Goal: Information Seeking & Learning: Find specific fact

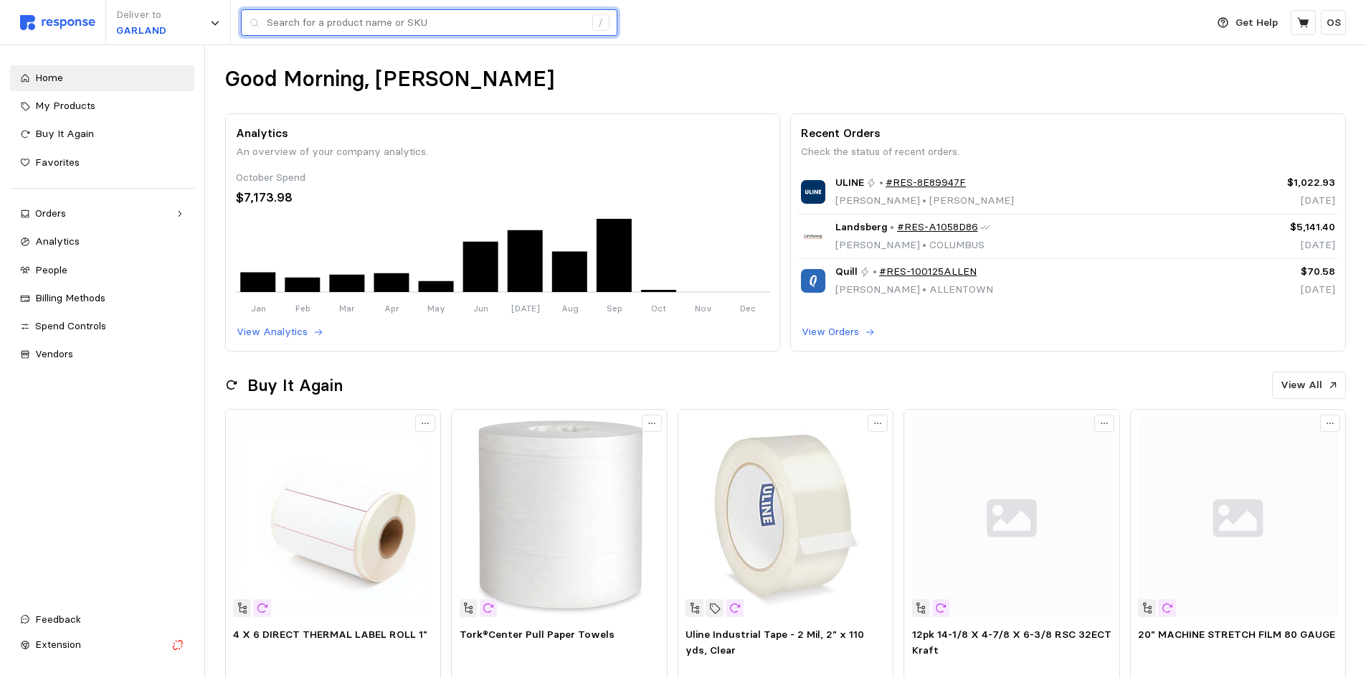
click at [347, 23] on input "text" at bounding box center [426, 23] width 318 height 26
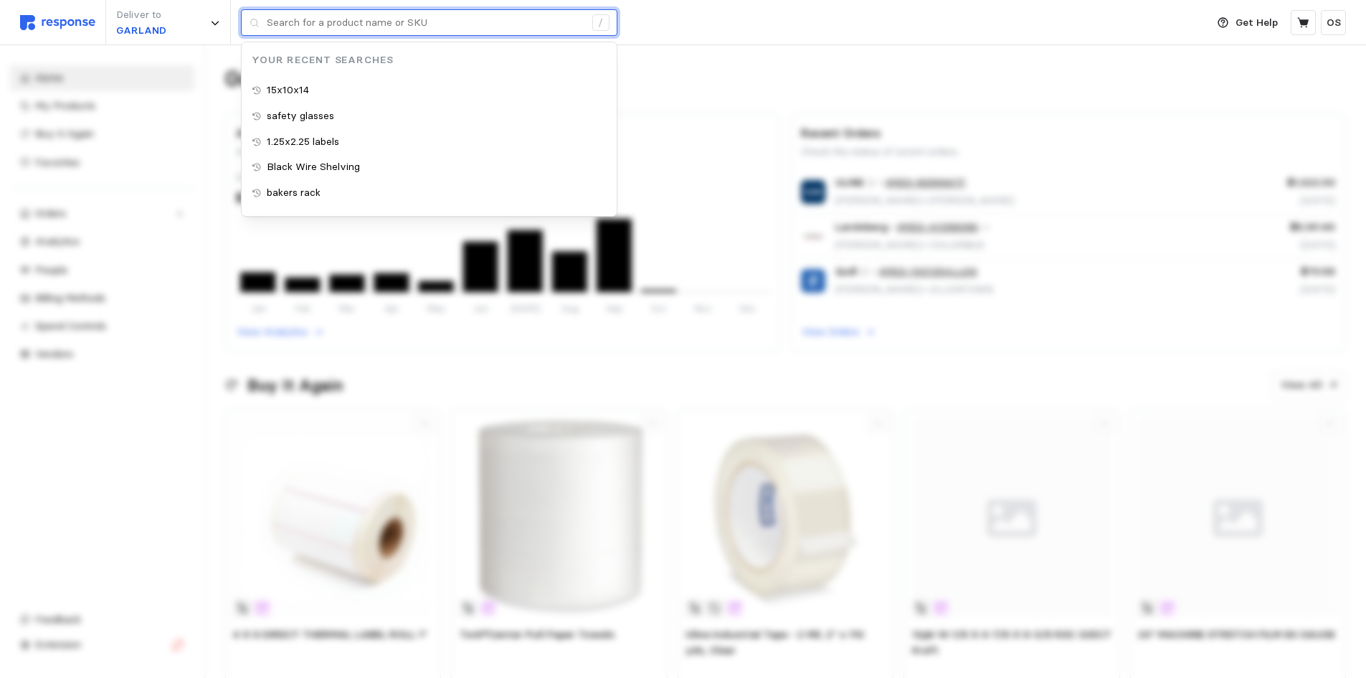
type input "L"
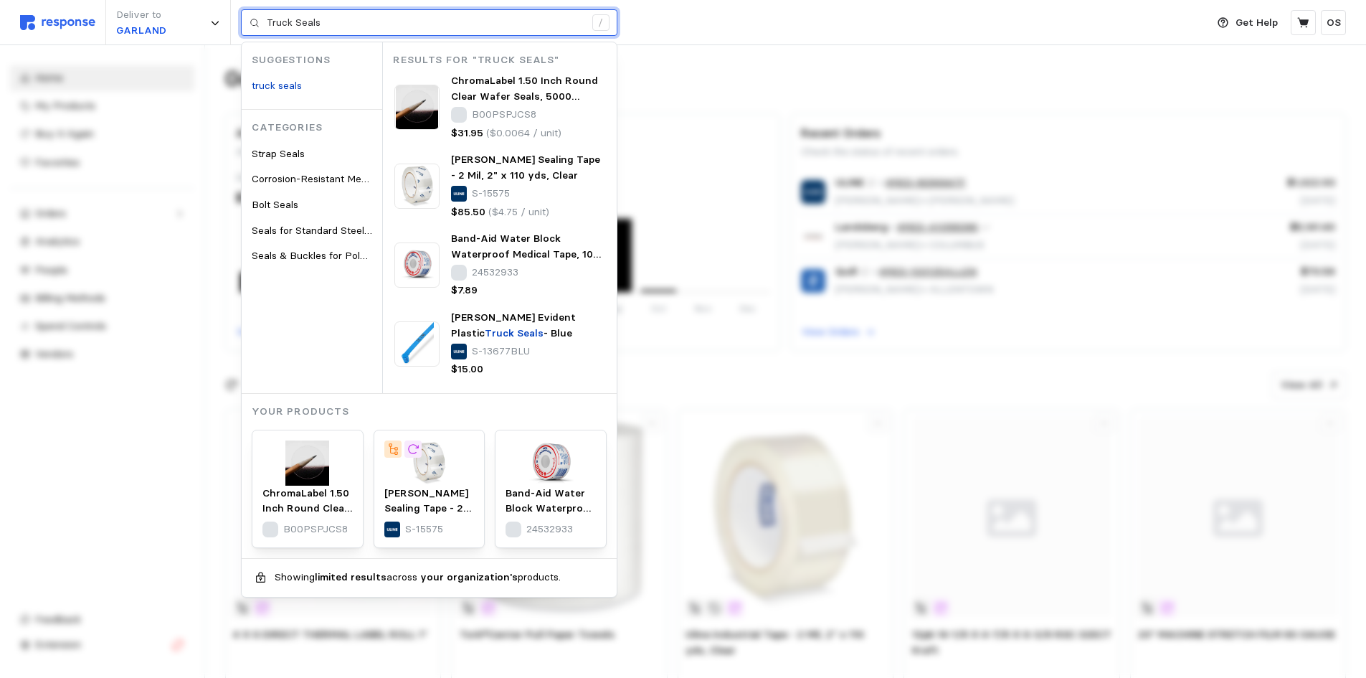
type input "Truck Seals"
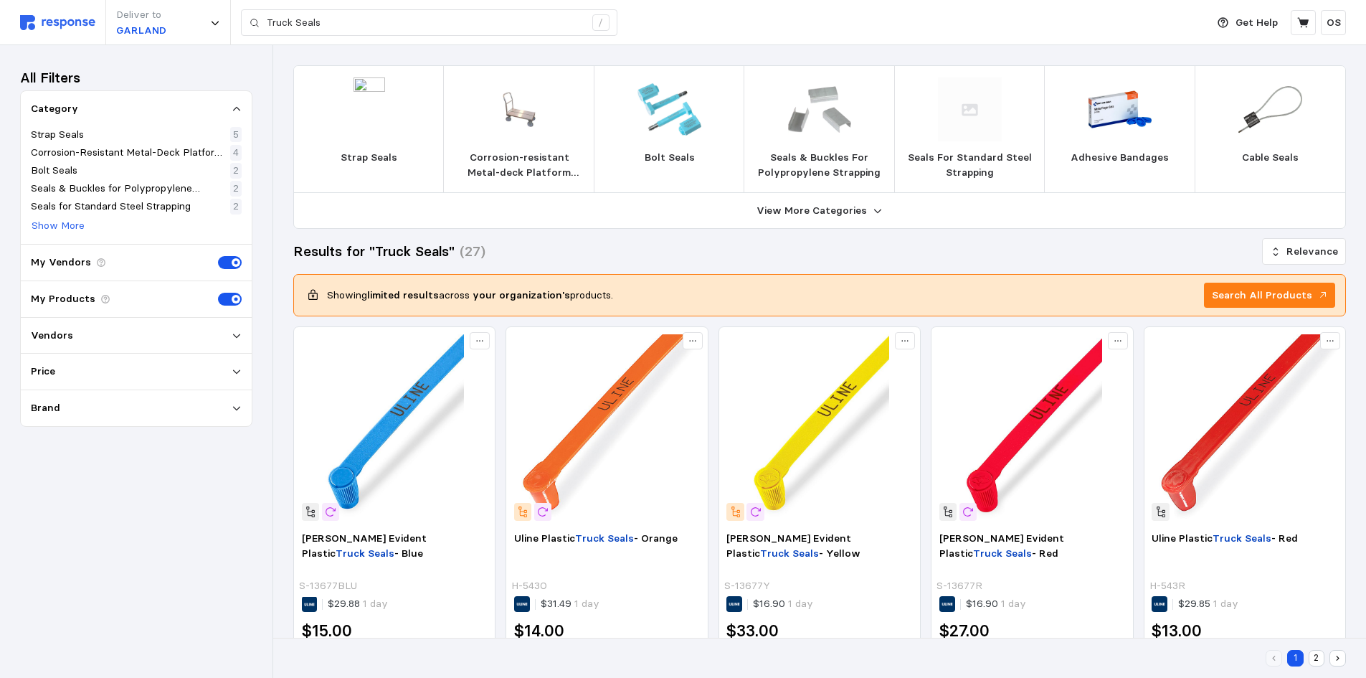
click at [103, 332] on div "Vendors" at bounding box center [136, 336] width 211 height 16
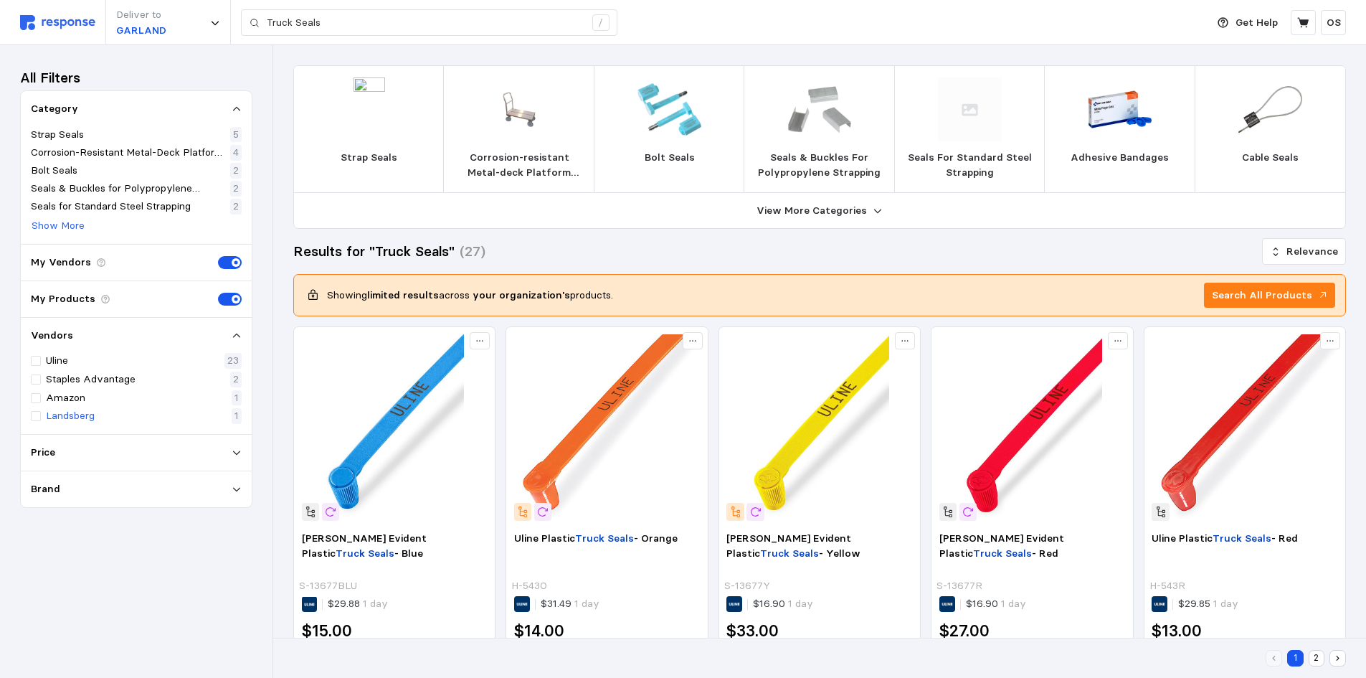
click at [80, 413] on p "Landsberg" at bounding box center [70, 416] width 49 height 16
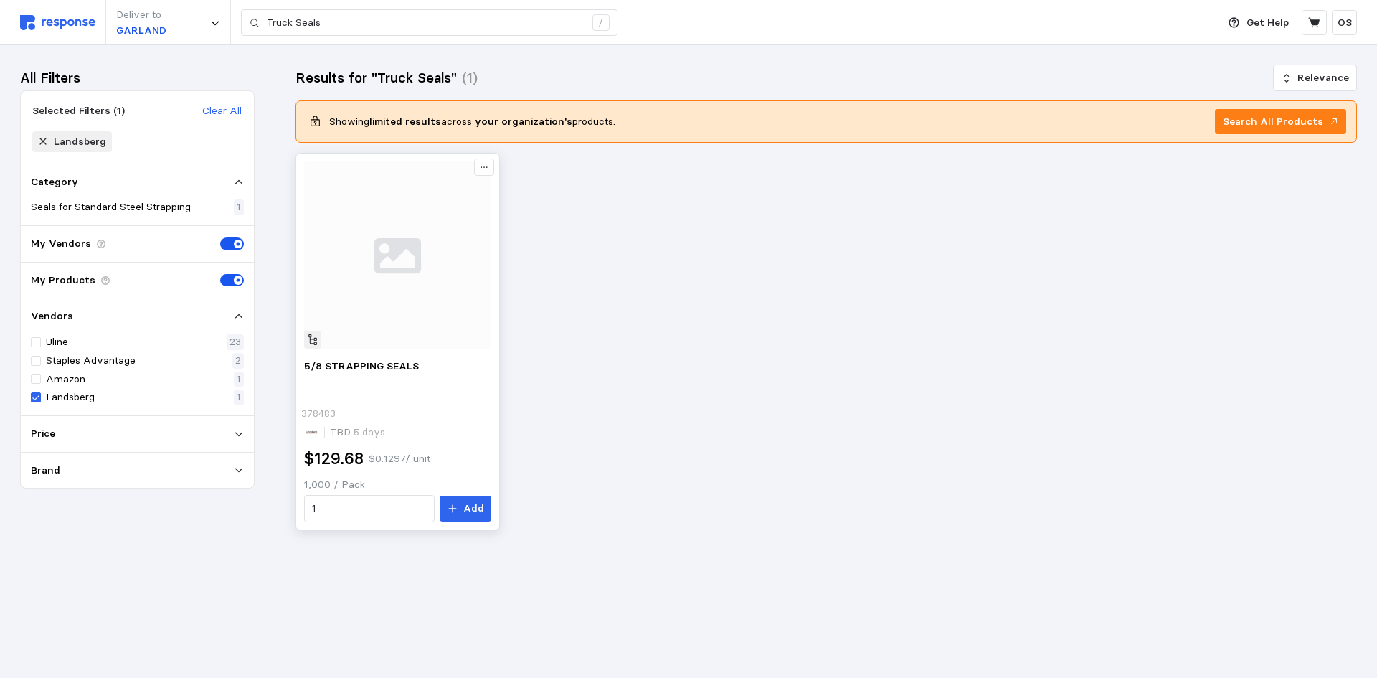
click at [402, 270] on img at bounding box center [398, 255] width 188 height 188
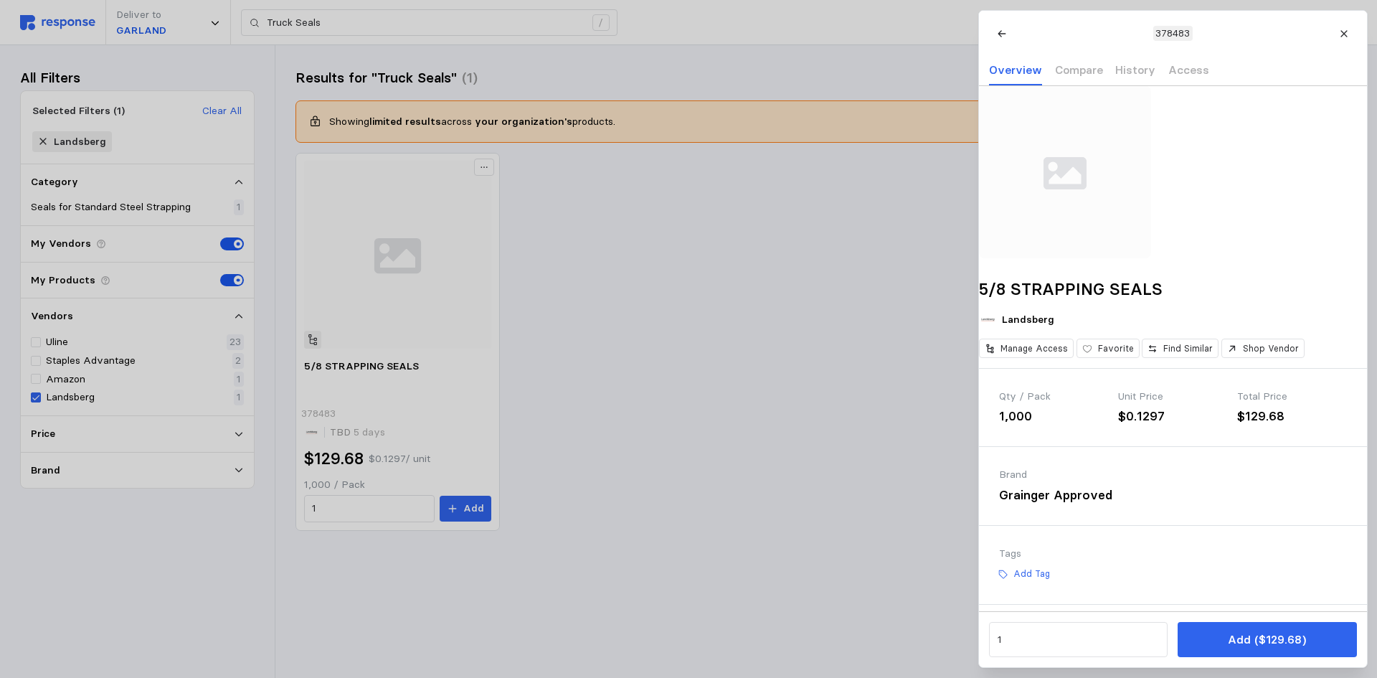
click at [813, 237] on div at bounding box center [688, 339] width 1377 height 678
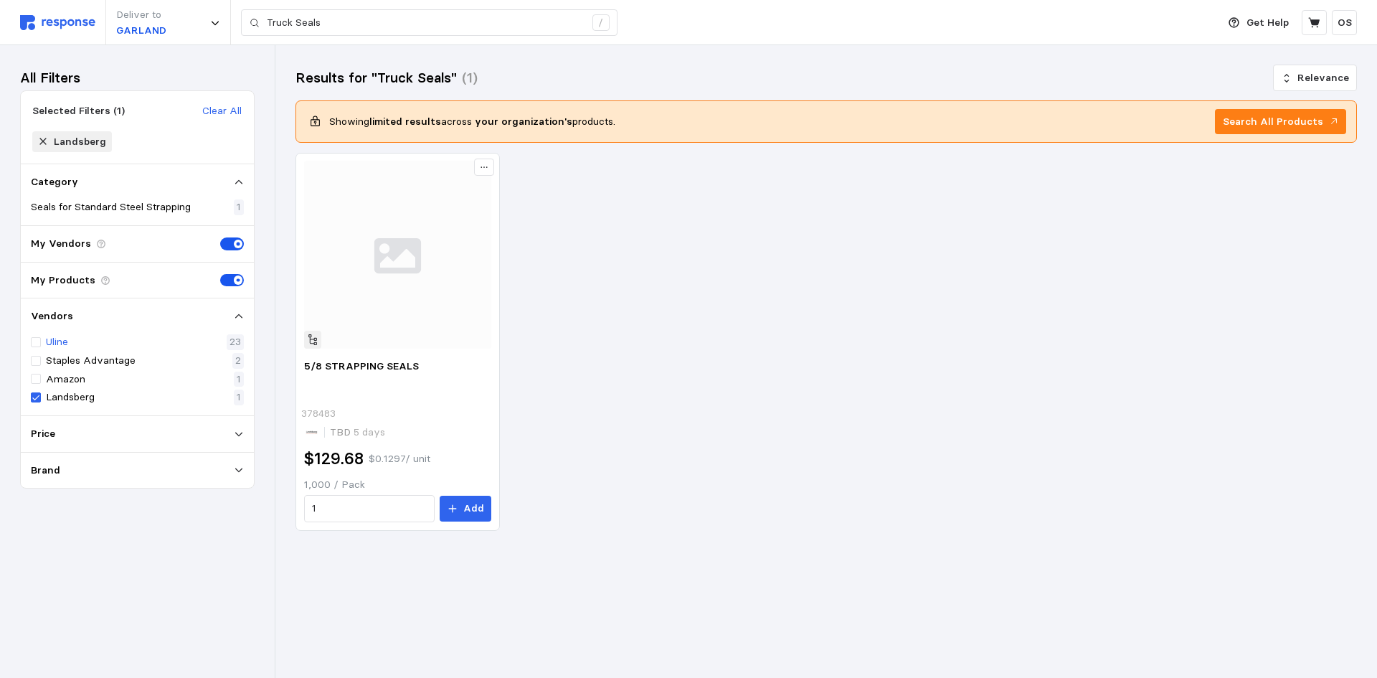
click at [64, 345] on p "Uline" at bounding box center [57, 342] width 22 height 16
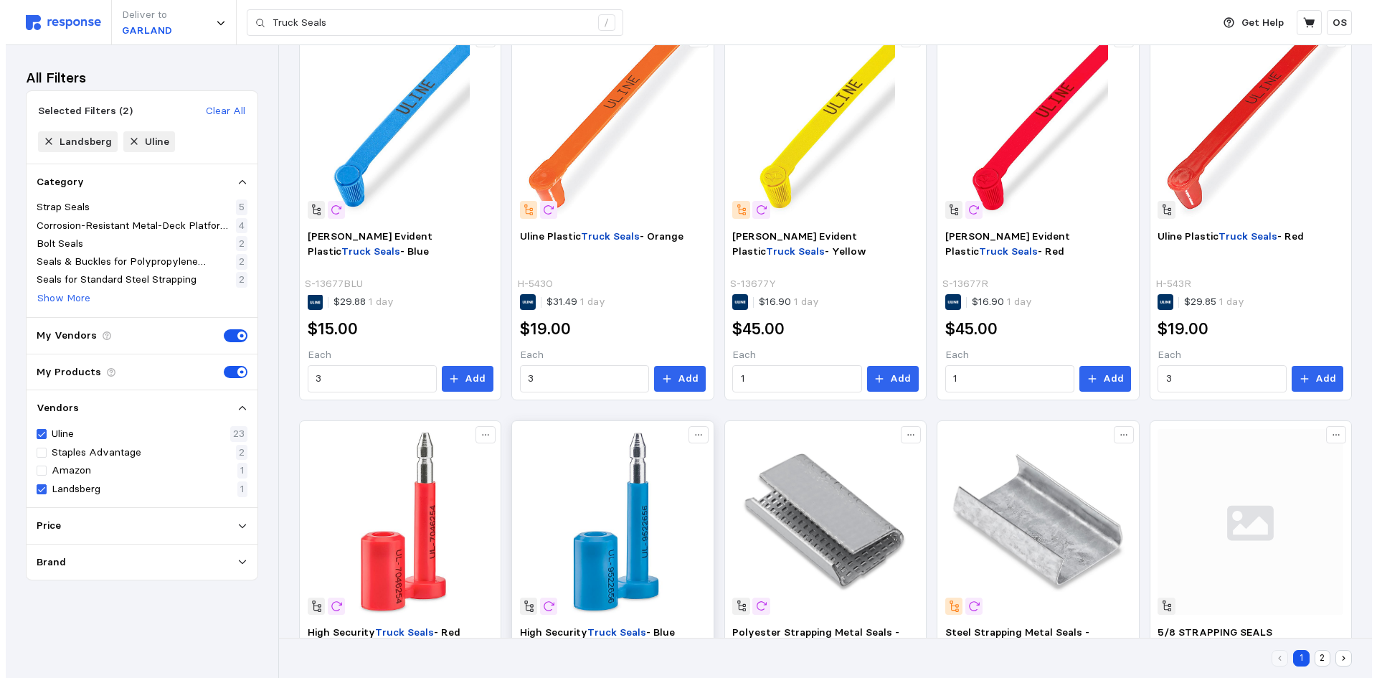
scroll to position [287, 0]
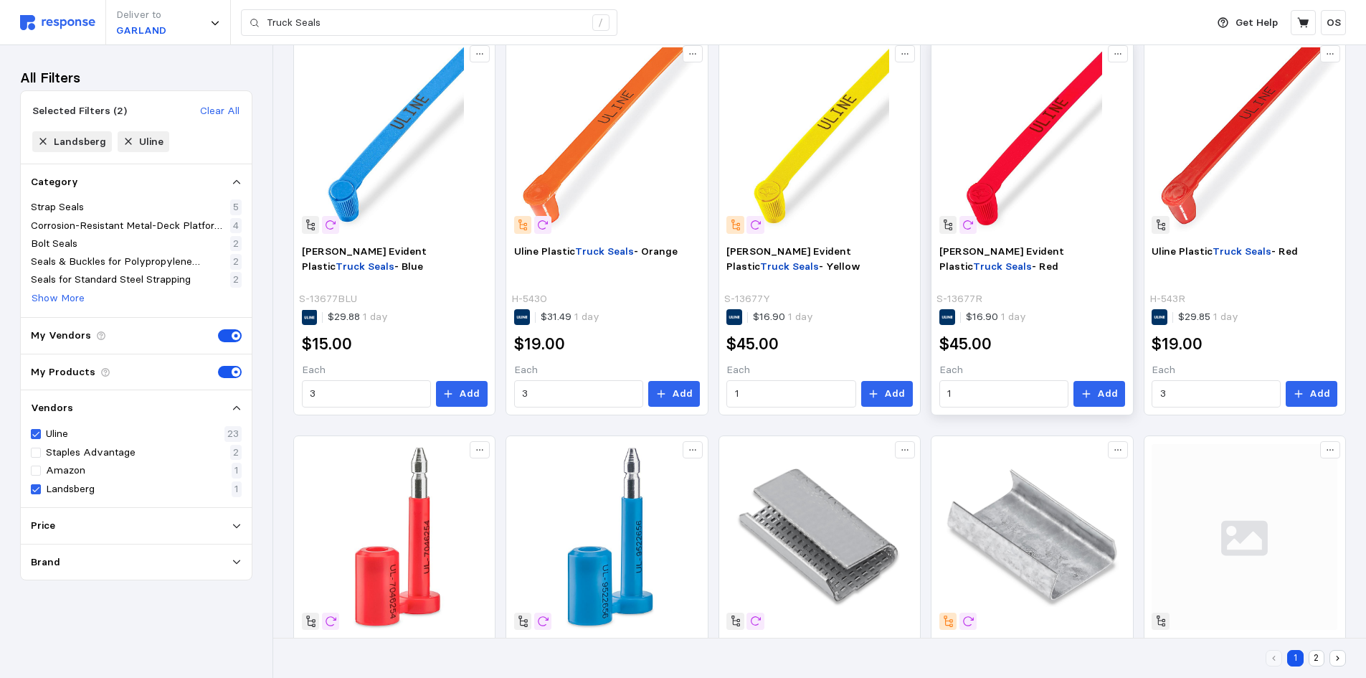
click at [1032, 141] on img at bounding box center [1033, 140] width 186 height 186
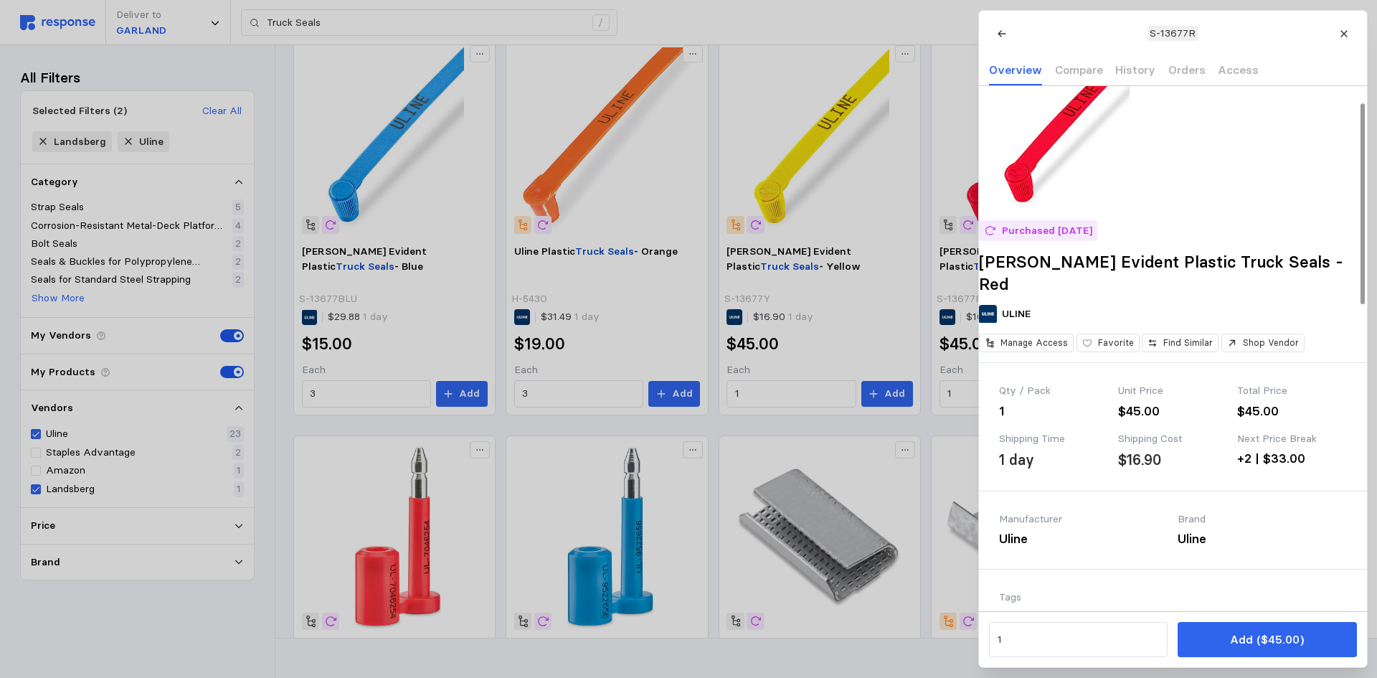
scroll to position [0, 0]
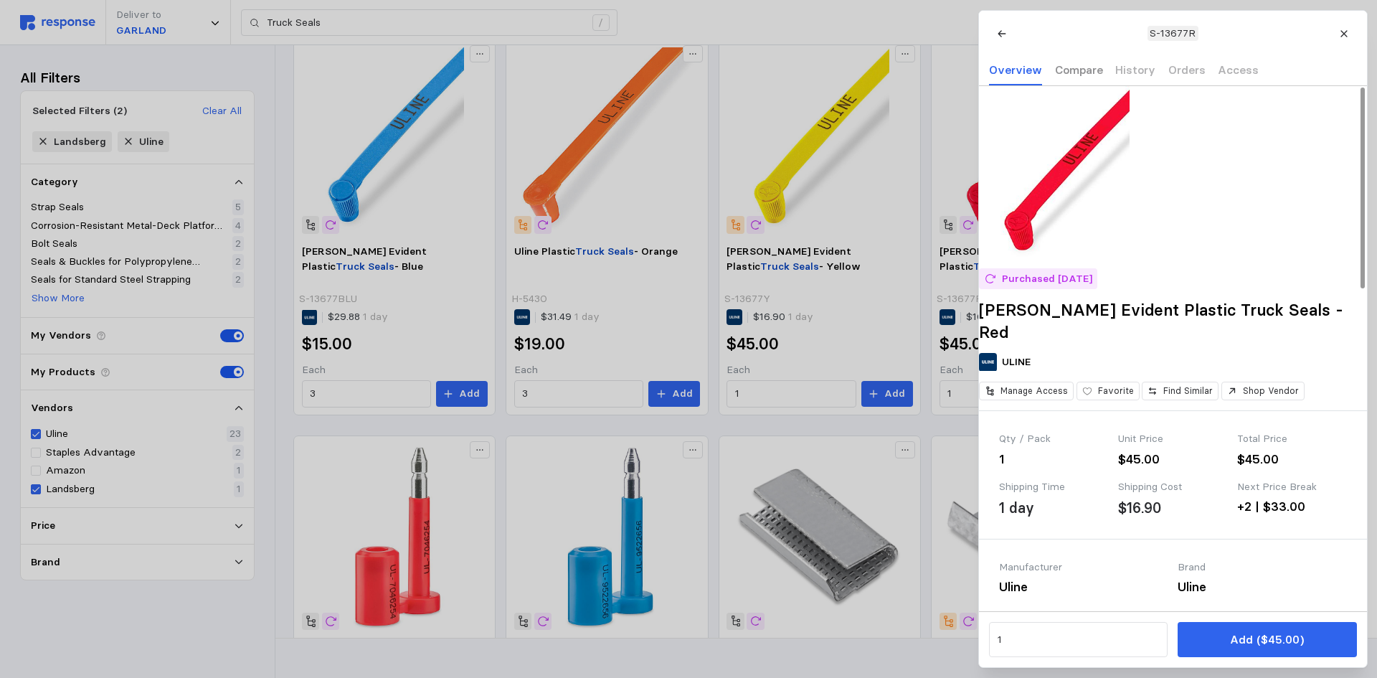
click at [1069, 73] on p "Compare" at bounding box center [1078, 70] width 48 height 18
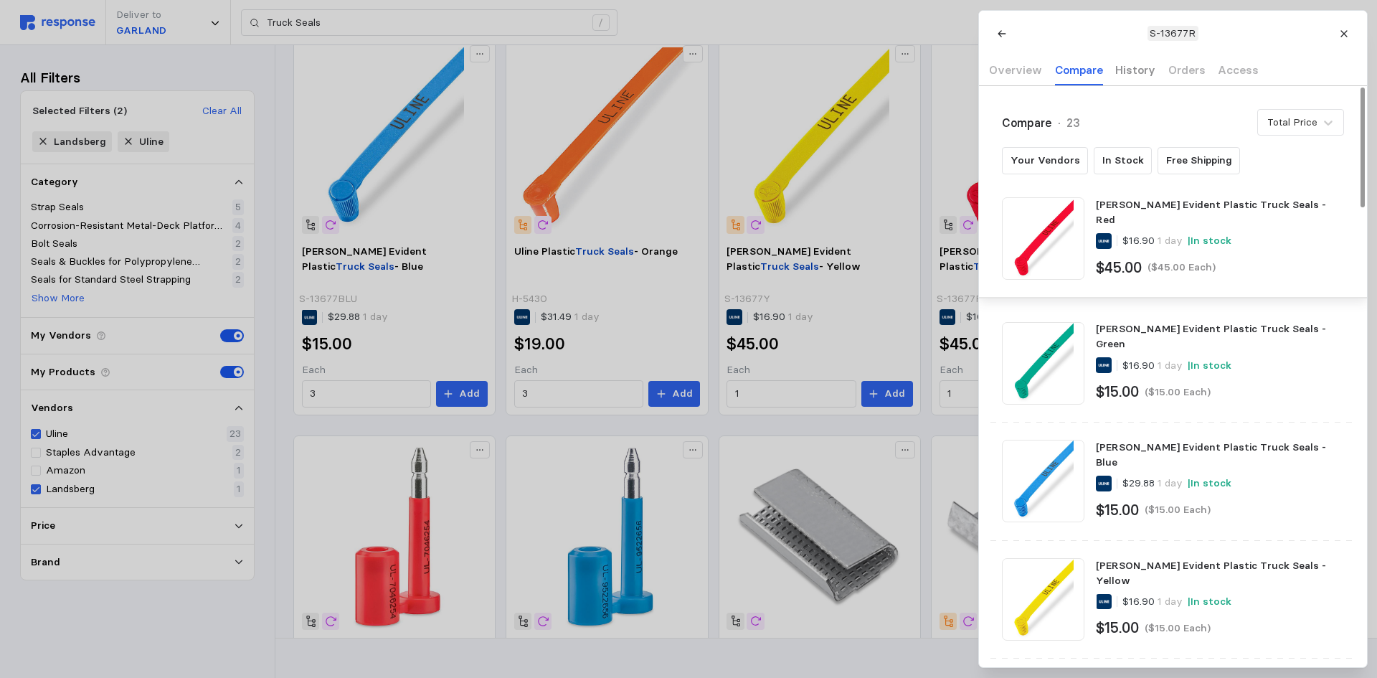
drag, startPoint x: 1127, startPoint y: 68, endPoint x: 1137, endPoint y: 65, distance: 11.1
click at [1127, 68] on p "History" at bounding box center [1135, 70] width 40 height 18
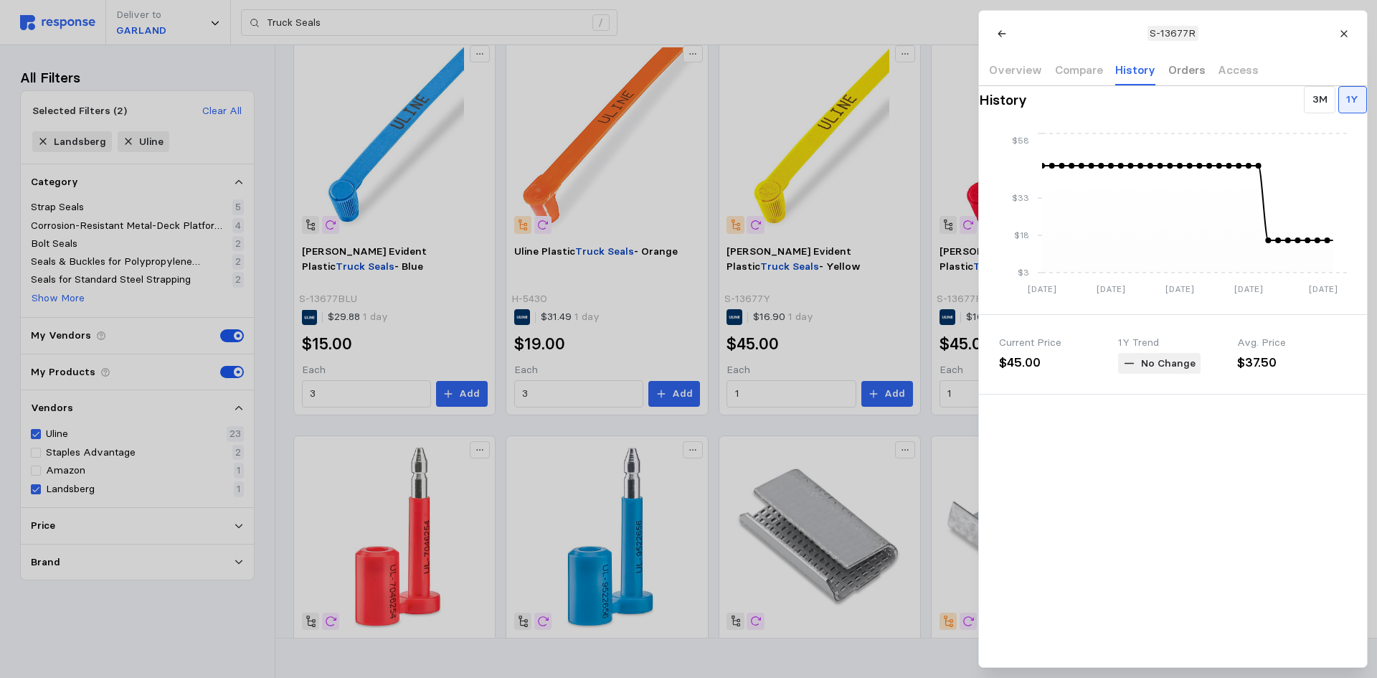
drag, startPoint x: 1177, startPoint y: 72, endPoint x: 1185, endPoint y: 70, distance: 8.0
click at [1178, 72] on p "Orders" at bounding box center [1186, 70] width 37 height 18
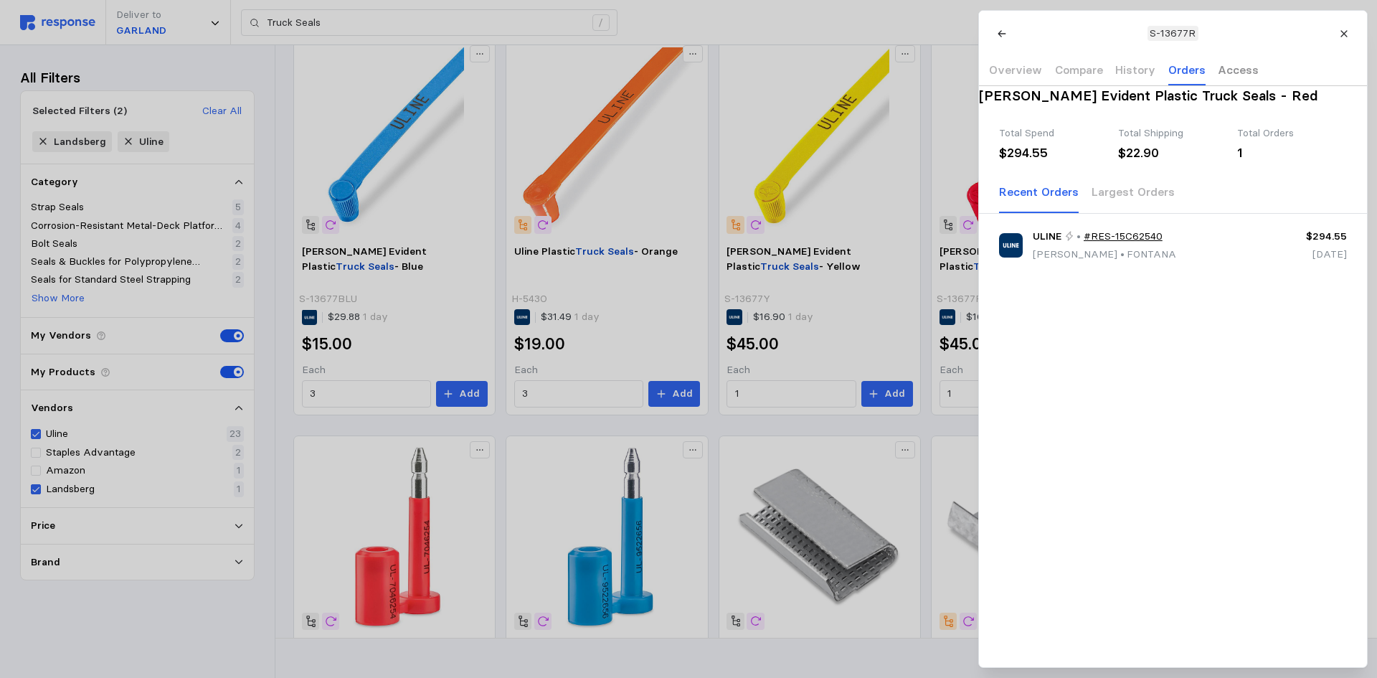
click at [1228, 72] on p "Access" at bounding box center [1238, 70] width 41 height 18
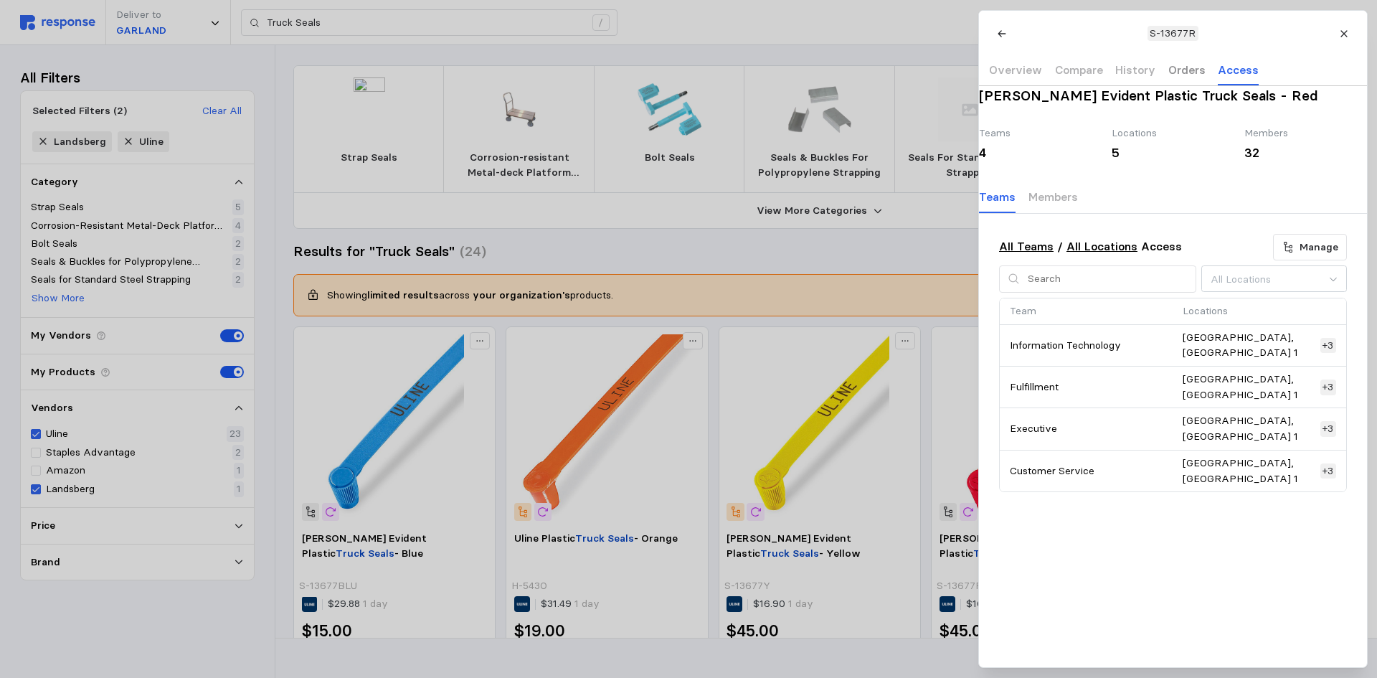
click at [1172, 78] on p "Orders" at bounding box center [1186, 70] width 37 height 18
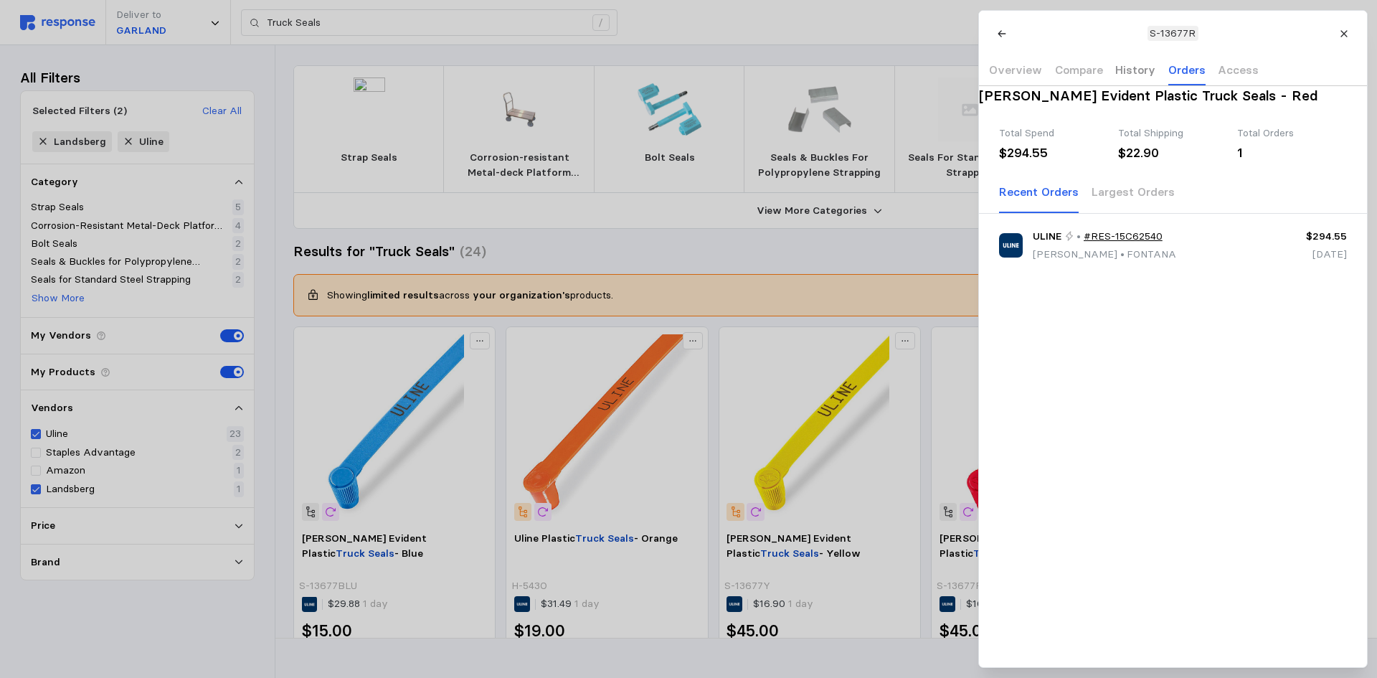
click at [1136, 70] on p "History" at bounding box center [1135, 70] width 40 height 18
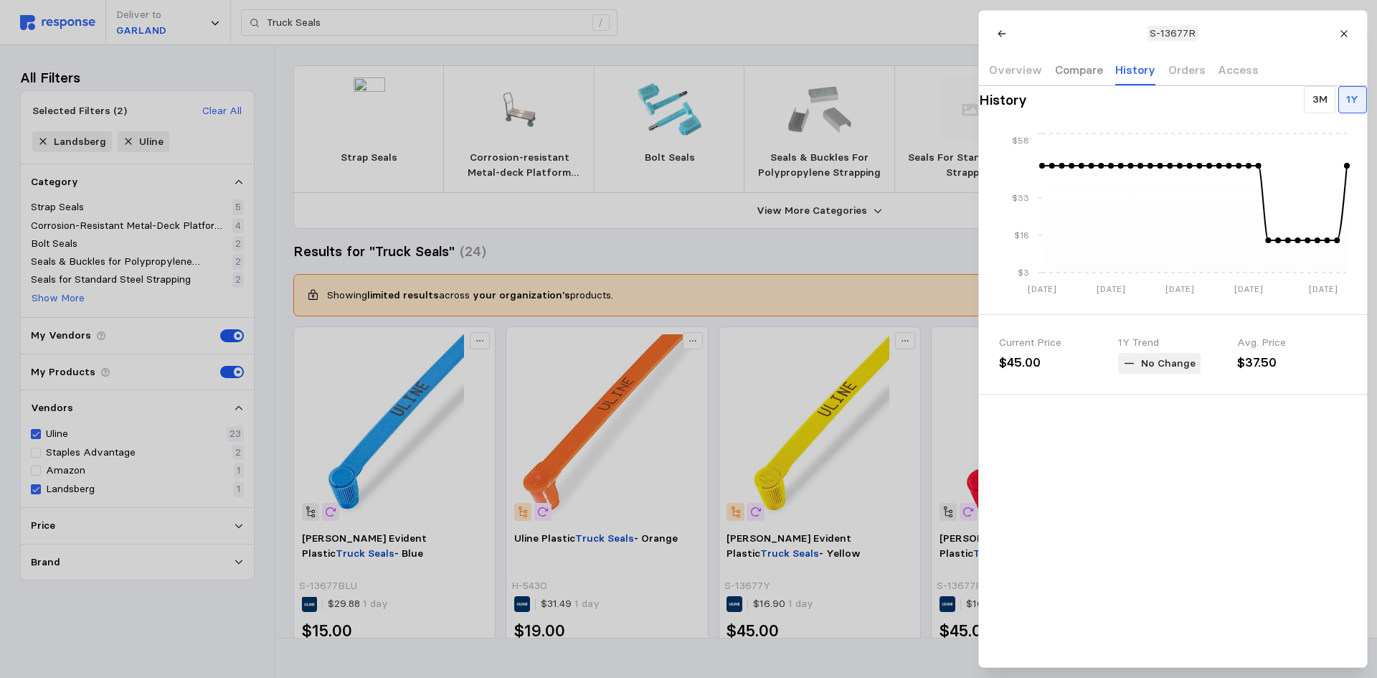
click at [1085, 70] on p "Compare" at bounding box center [1078, 70] width 48 height 18
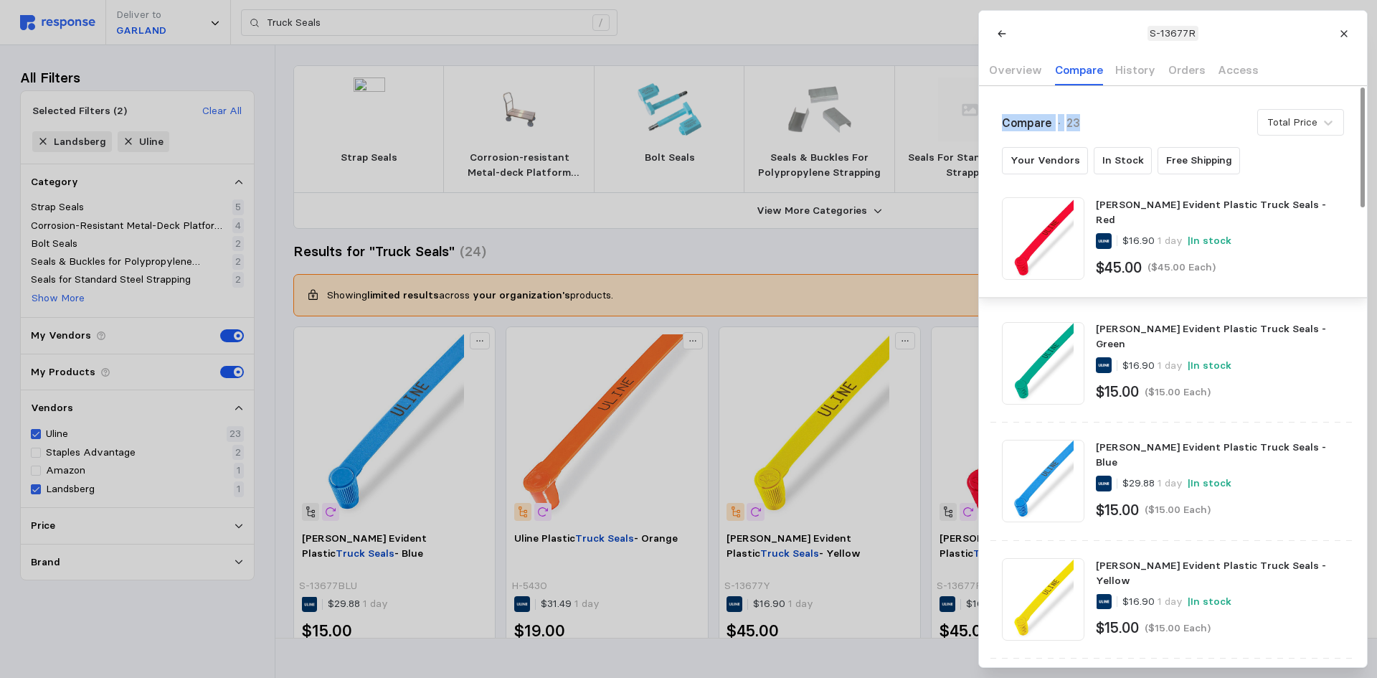
drag, startPoint x: 1082, startPoint y: 120, endPoint x: 998, endPoint y: 119, distance: 83.2
click at [998, 119] on div "Compare · 23 Total Price Your Vendors In Stock Free Shipping" at bounding box center [1173, 141] width 388 height 65
click at [1000, 118] on div "Compare · 23 Total Price Your Vendors In Stock Free Shipping" at bounding box center [1173, 141] width 388 height 65
drag, startPoint x: 1000, startPoint y: 122, endPoint x: 1116, endPoint y: 123, distance: 115.5
click at [1116, 123] on div "Compare · 23 Total Price Your Vendors In Stock Free Shipping" at bounding box center [1173, 141] width 388 height 65
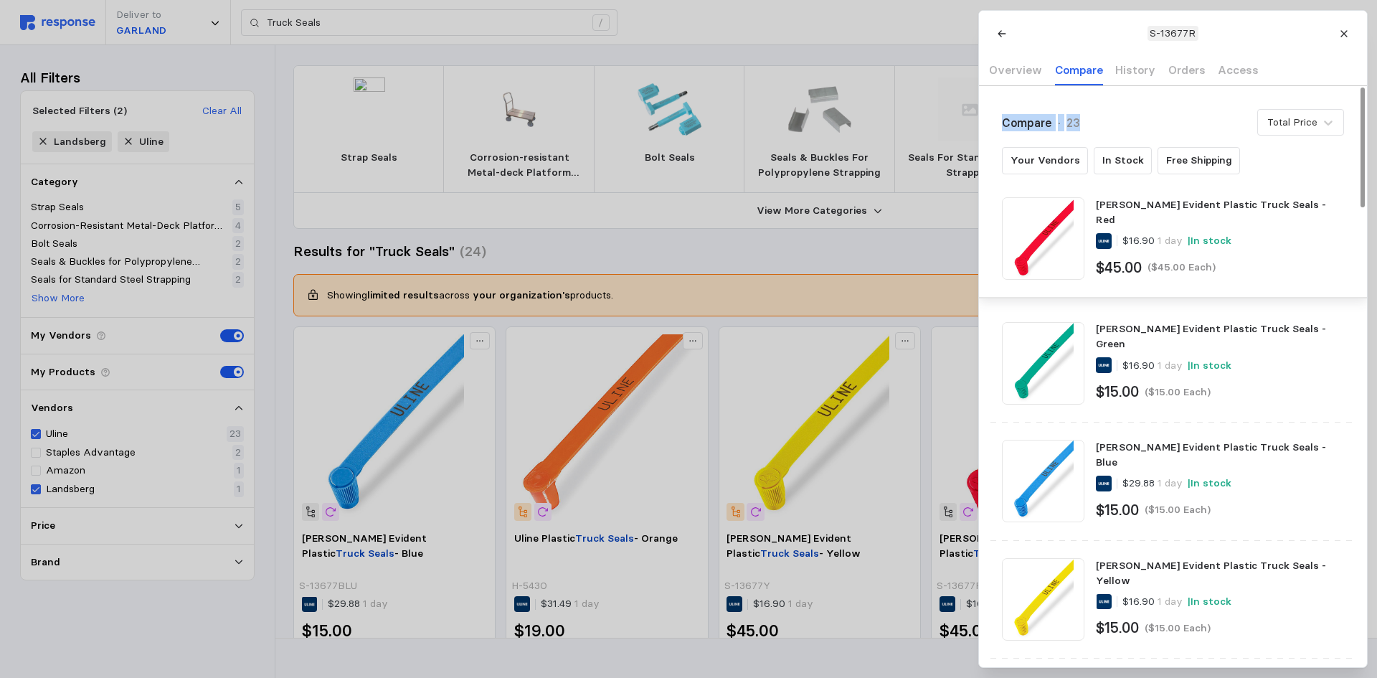
click at [1116, 120] on div "Compare · 23 Total Price" at bounding box center [1173, 122] width 342 height 27
click at [1014, 72] on p "Overview" at bounding box center [1015, 70] width 53 height 18
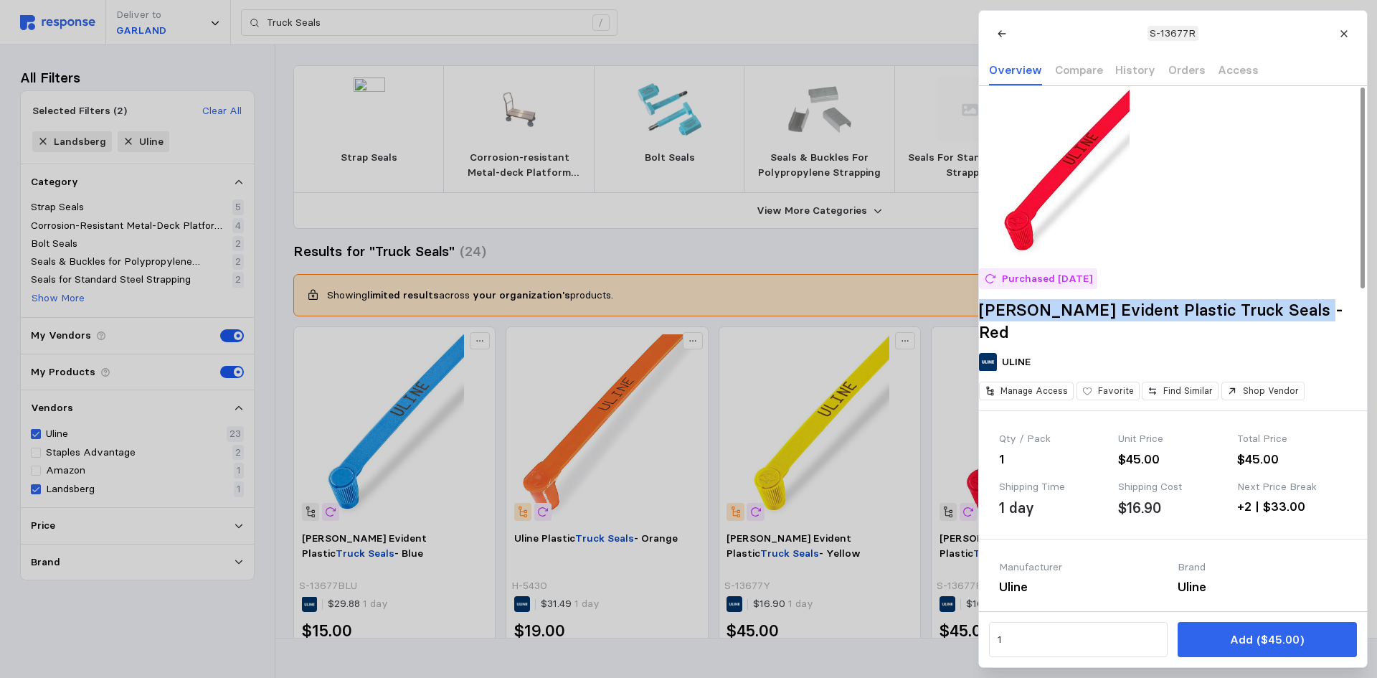
drag, startPoint x: 1322, startPoint y: 329, endPoint x: 993, endPoint y: 331, distance: 329.2
click at [993, 331] on div "Purchased [DATE] [PERSON_NAME] Evident Plastic Truck Seals - Red ULINE Manage A…" at bounding box center [1173, 248] width 388 height 324
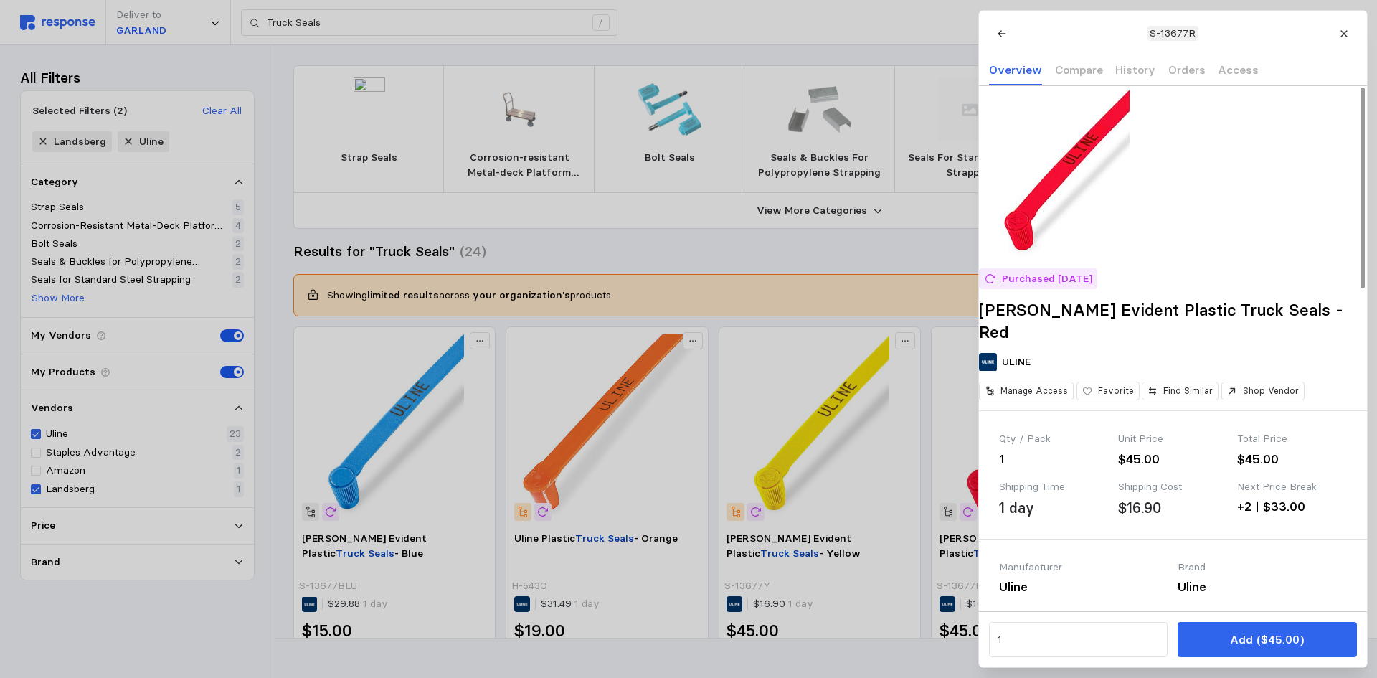
click at [1049, 343] on h2 "[PERSON_NAME] Evident Plastic Truck Seals - Red" at bounding box center [1173, 321] width 388 height 44
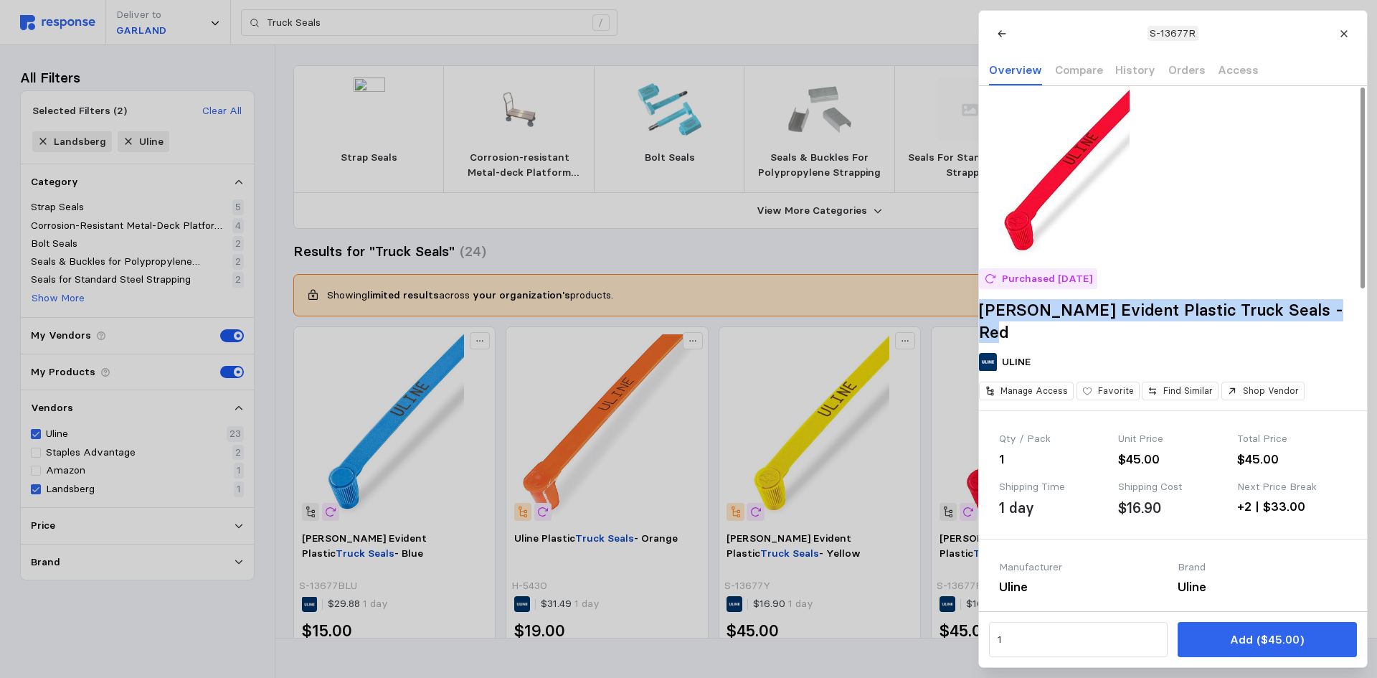
drag, startPoint x: 1038, startPoint y: 350, endPoint x: 987, endPoint y: 326, distance: 57.1
click at [987, 326] on div "Purchased [DATE] [PERSON_NAME] Evident Plastic Truck Seals - Red ULINE Manage A…" at bounding box center [1173, 248] width 388 height 324
click at [1054, 329] on h2 "[PERSON_NAME] Evident Plastic Truck Seals - Red" at bounding box center [1173, 321] width 388 height 44
drag, startPoint x: 1037, startPoint y: 347, endPoint x: 998, endPoint y: 331, distance: 41.8
click at [998, 331] on div "Purchased [DATE] [PERSON_NAME] Evident Plastic Truck Seals - Red ULINE Manage A…" at bounding box center [1173, 248] width 388 height 324
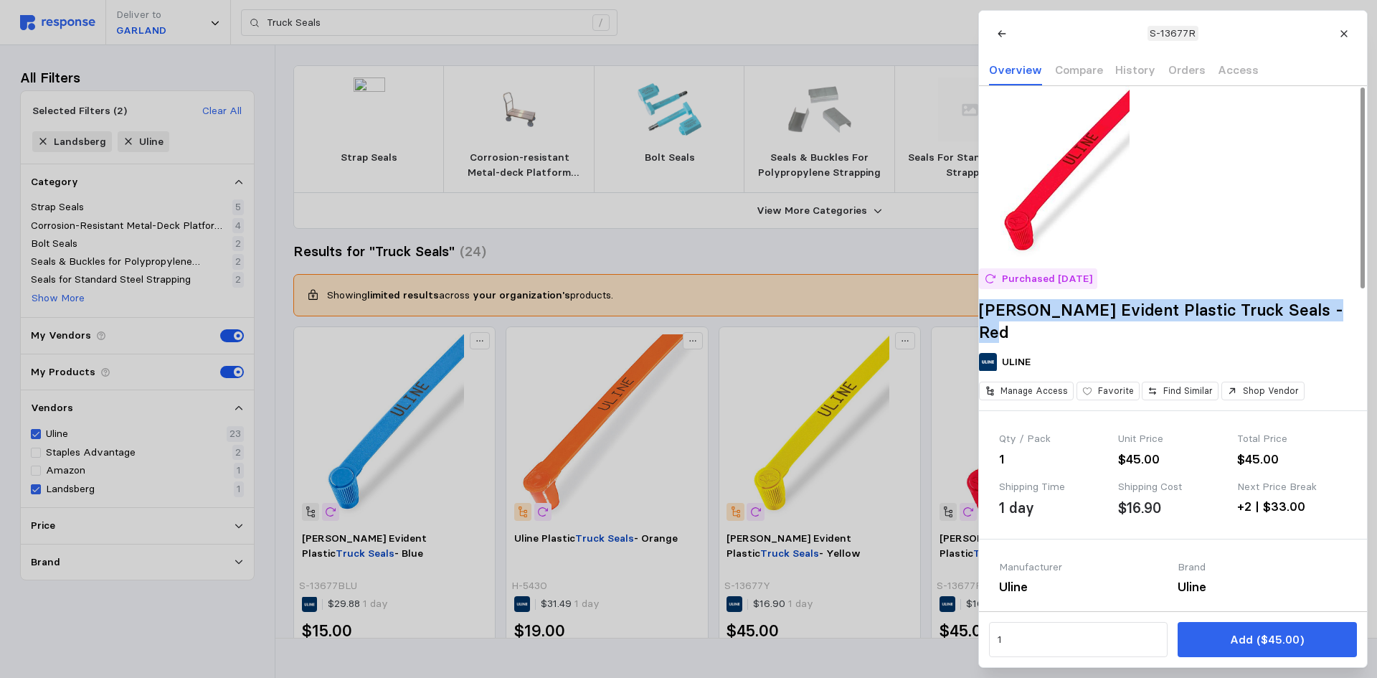
click at [1028, 333] on h2 "[PERSON_NAME] Evident Plastic Truck Seals - Red" at bounding box center [1173, 321] width 388 height 44
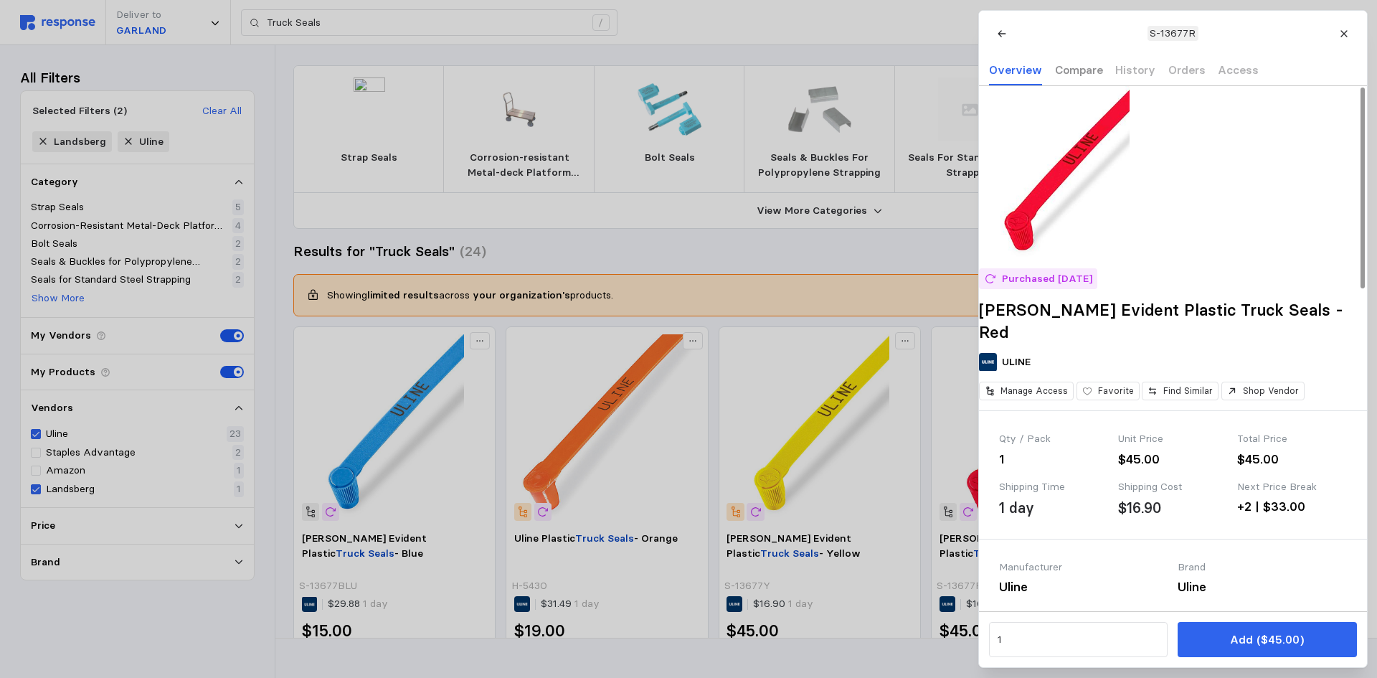
click at [1071, 67] on p "Compare" at bounding box center [1078, 70] width 48 height 18
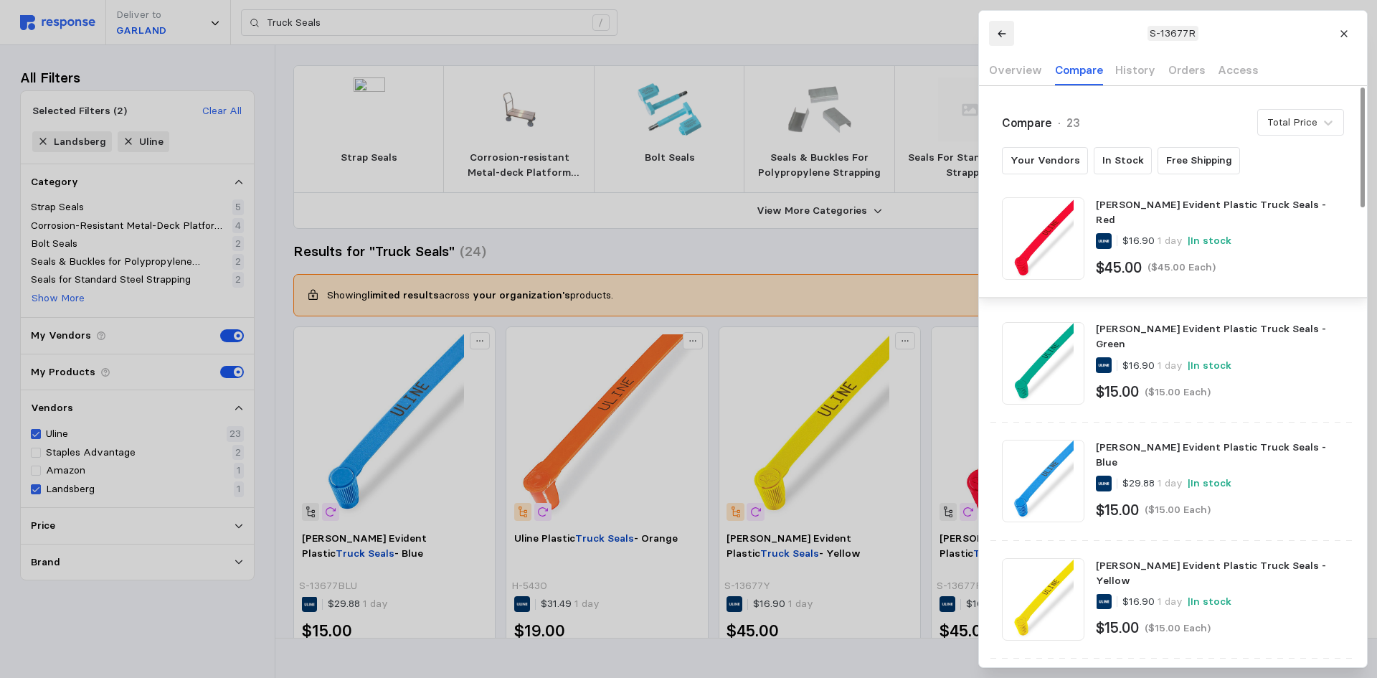
click at [999, 36] on icon at bounding box center [1001, 34] width 10 height 10
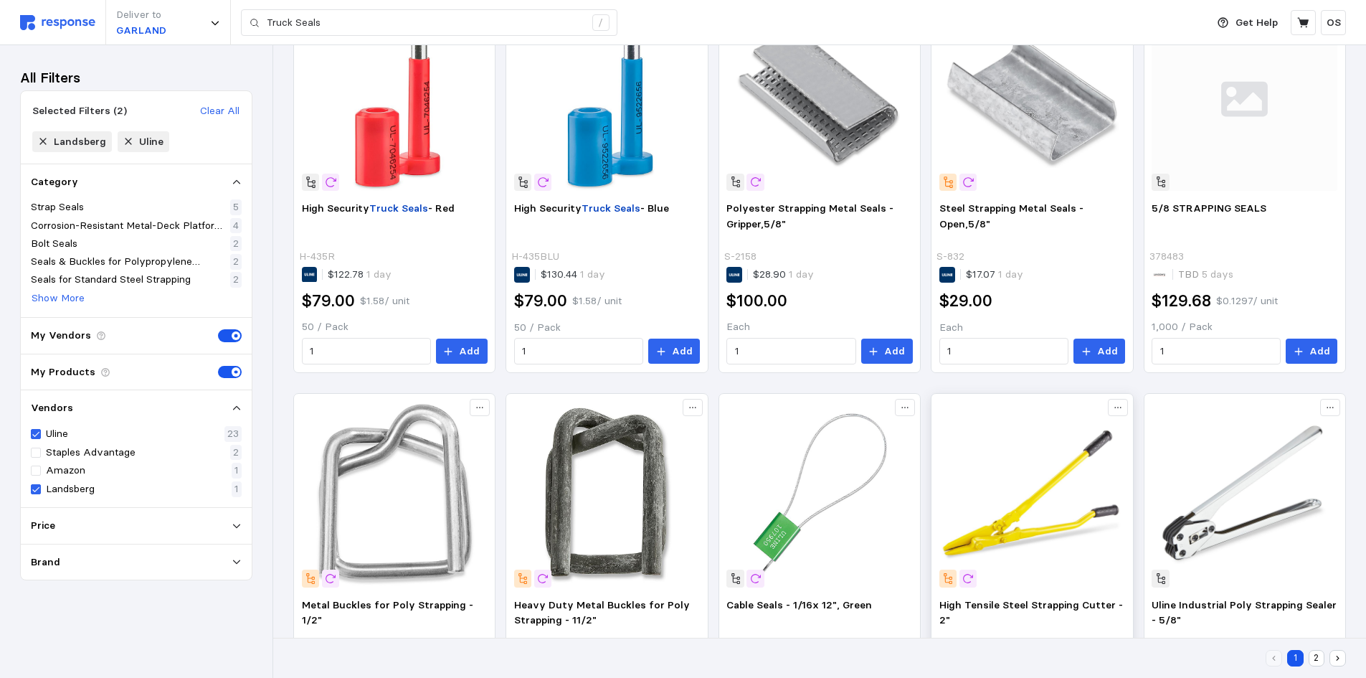
scroll to position [877, 0]
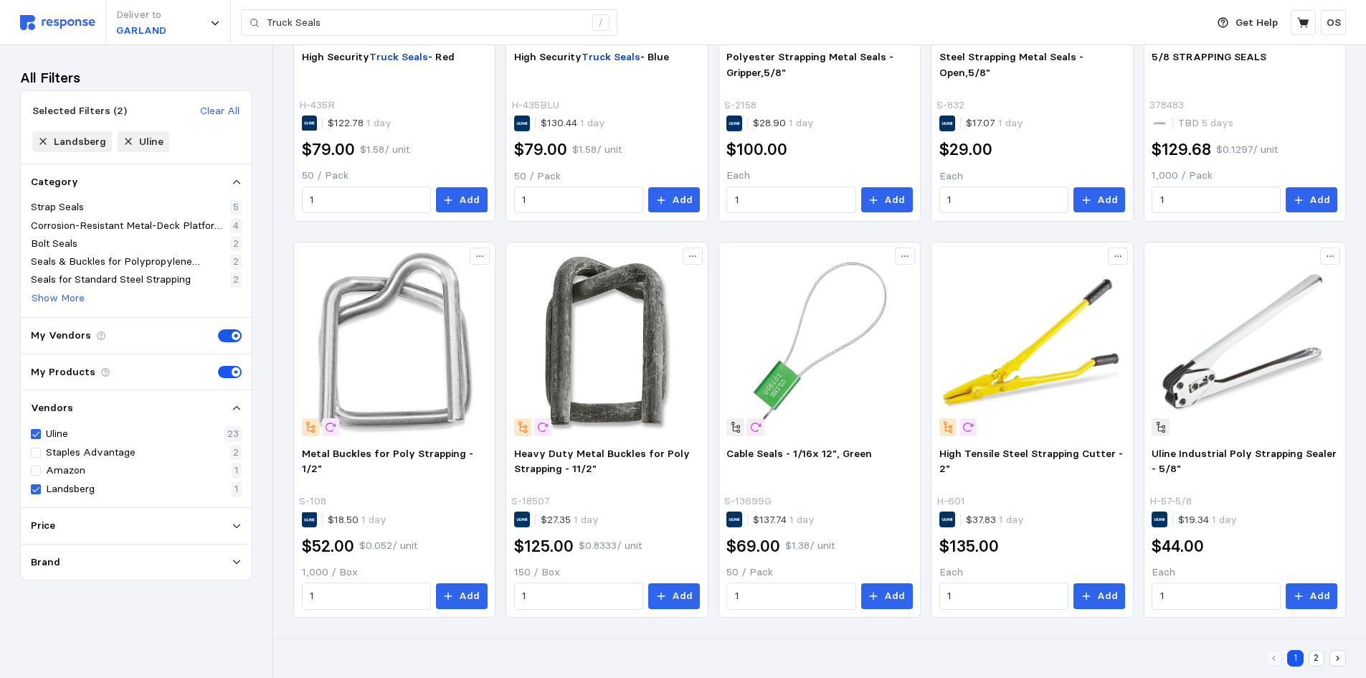
click at [1318, 653] on button "2" at bounding box center [1317, 658] width 16 height 16
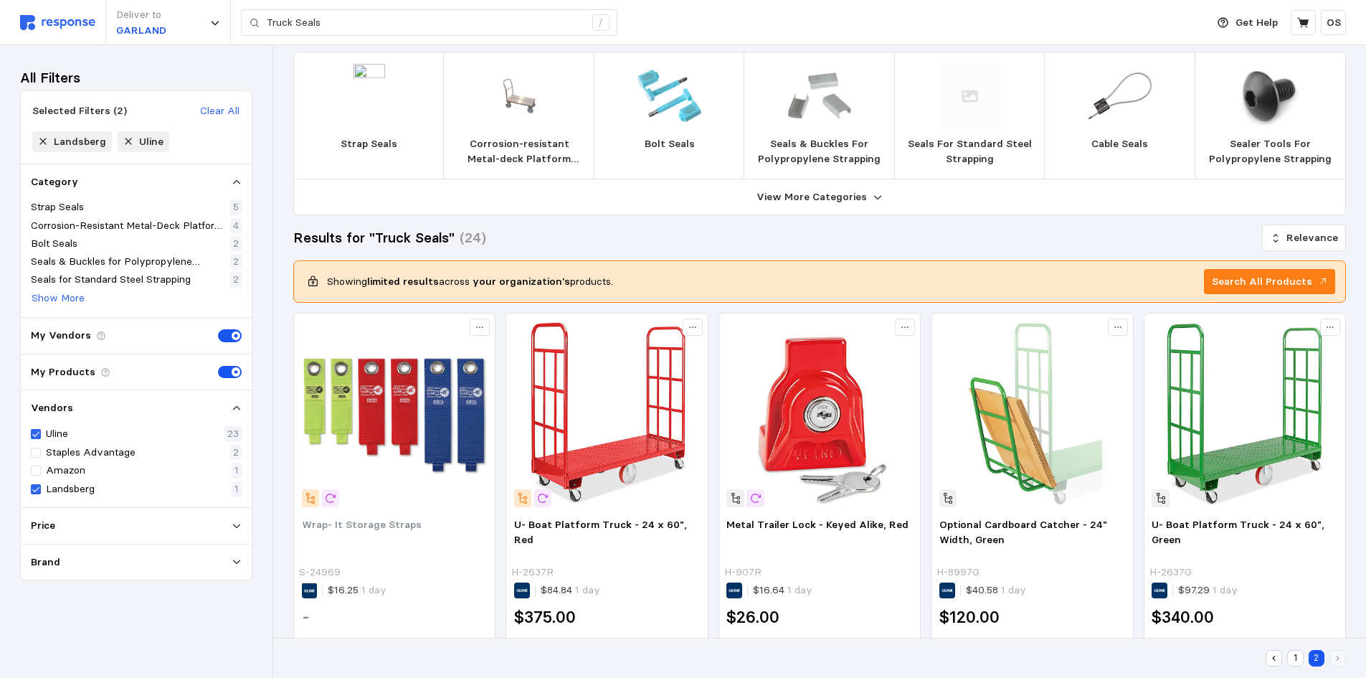
scroll to position [3, 0]
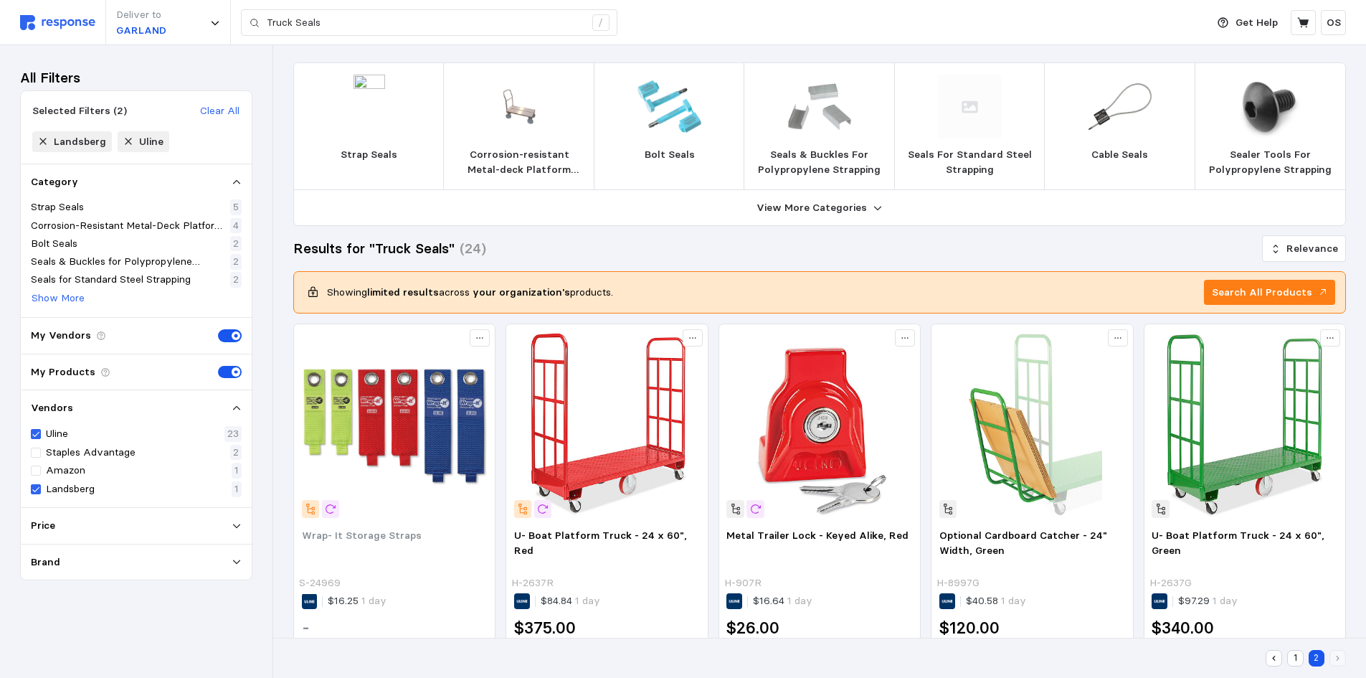
click at [1293, 653] on button "1" at bounding box center [1295, 658] width 16 height 16
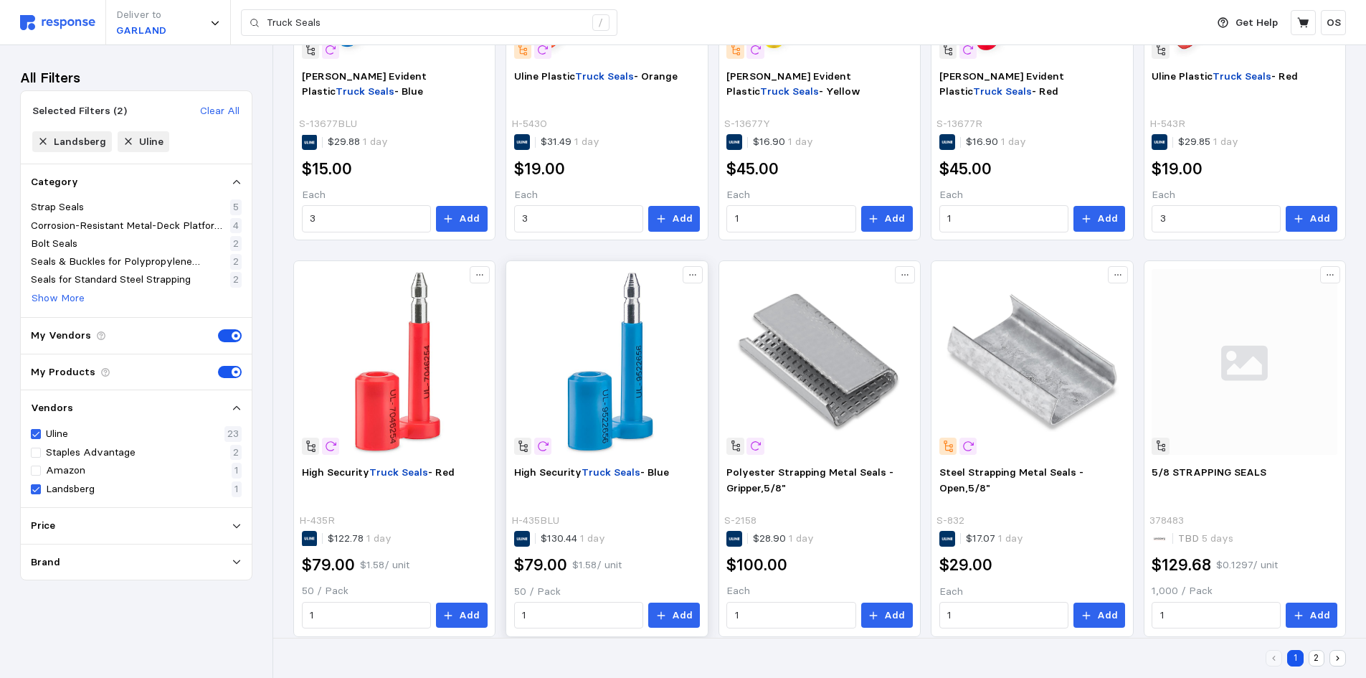
scroll to position [160, 0]
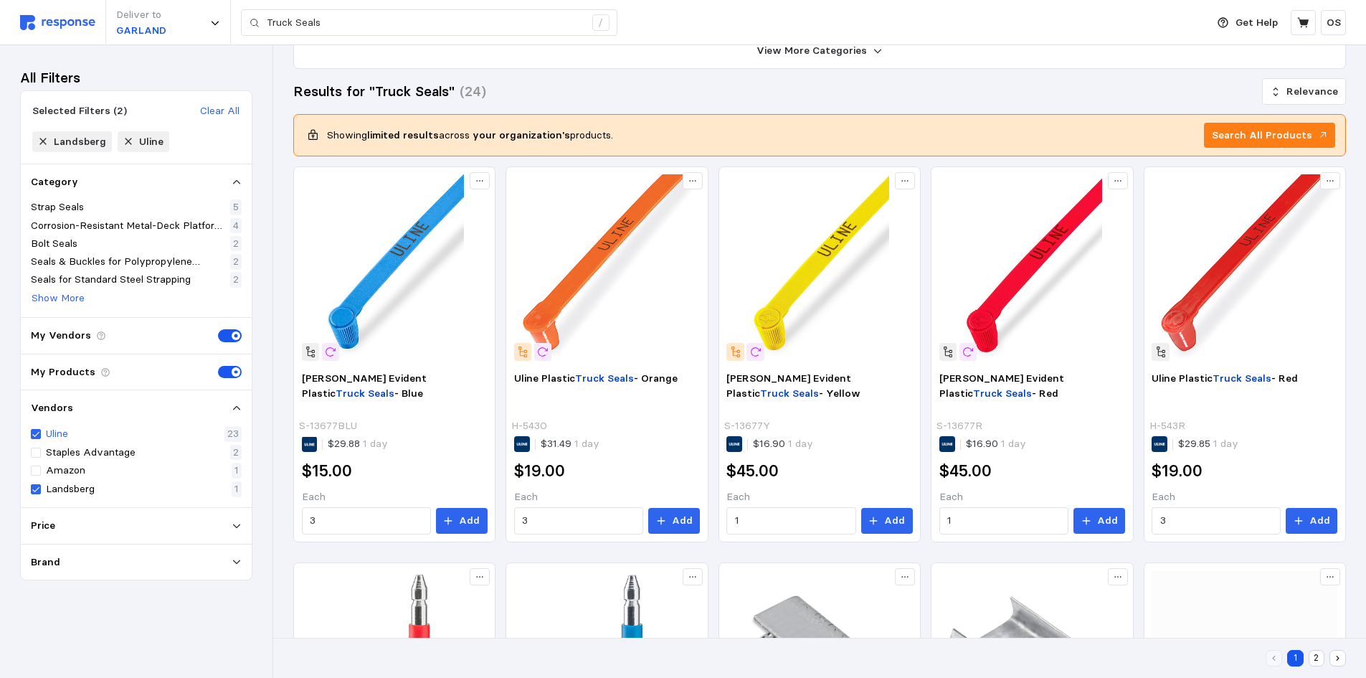
click at [50, 434] on p "Uline" at bounding box center [57, 434] width 22 height 16
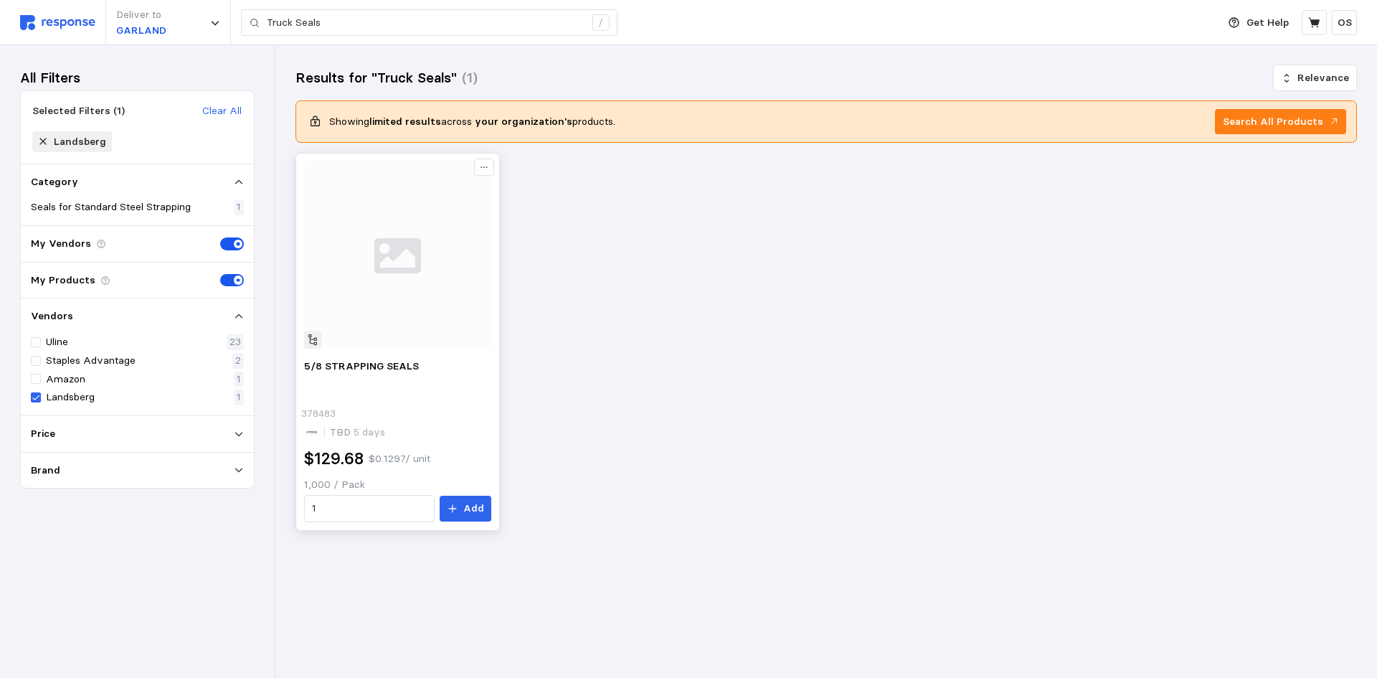
click at [388, 269] on img at bounding box center [398, 255] width 188 height 188
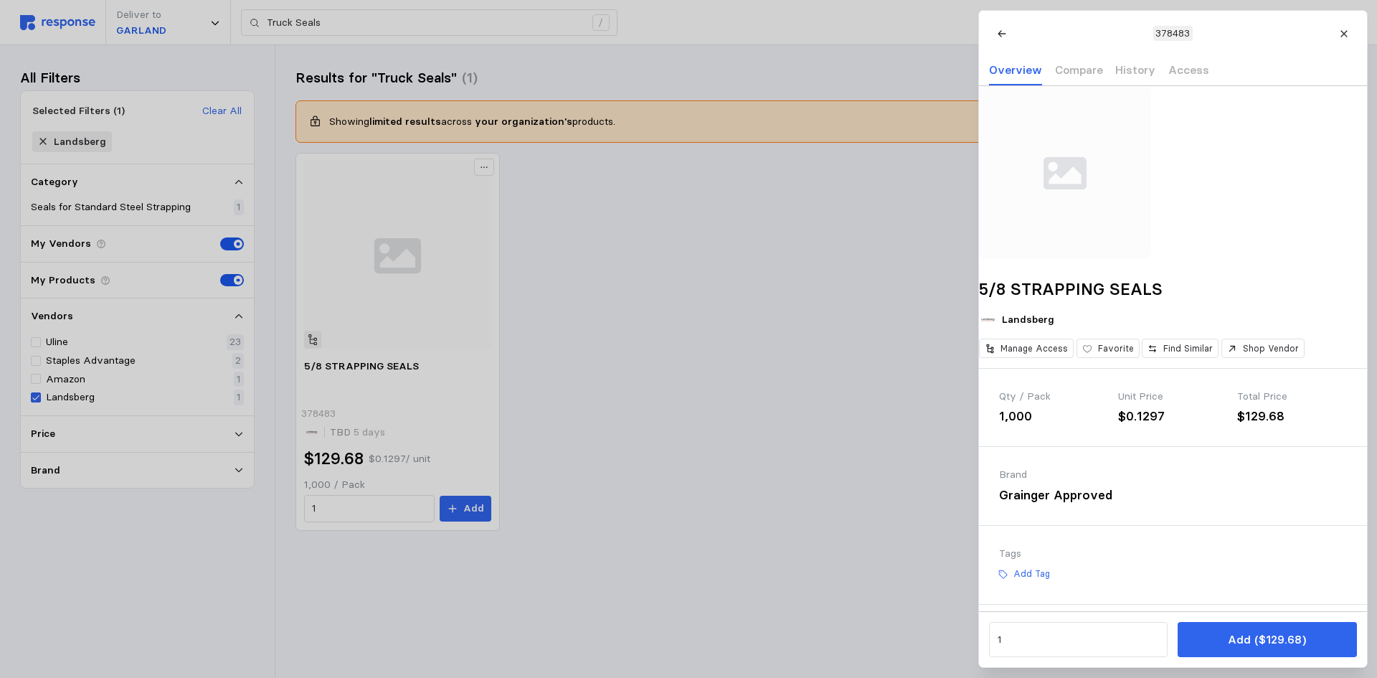
click at [812, 317] on div at bounding box center [688, 339] width 1377 height 678
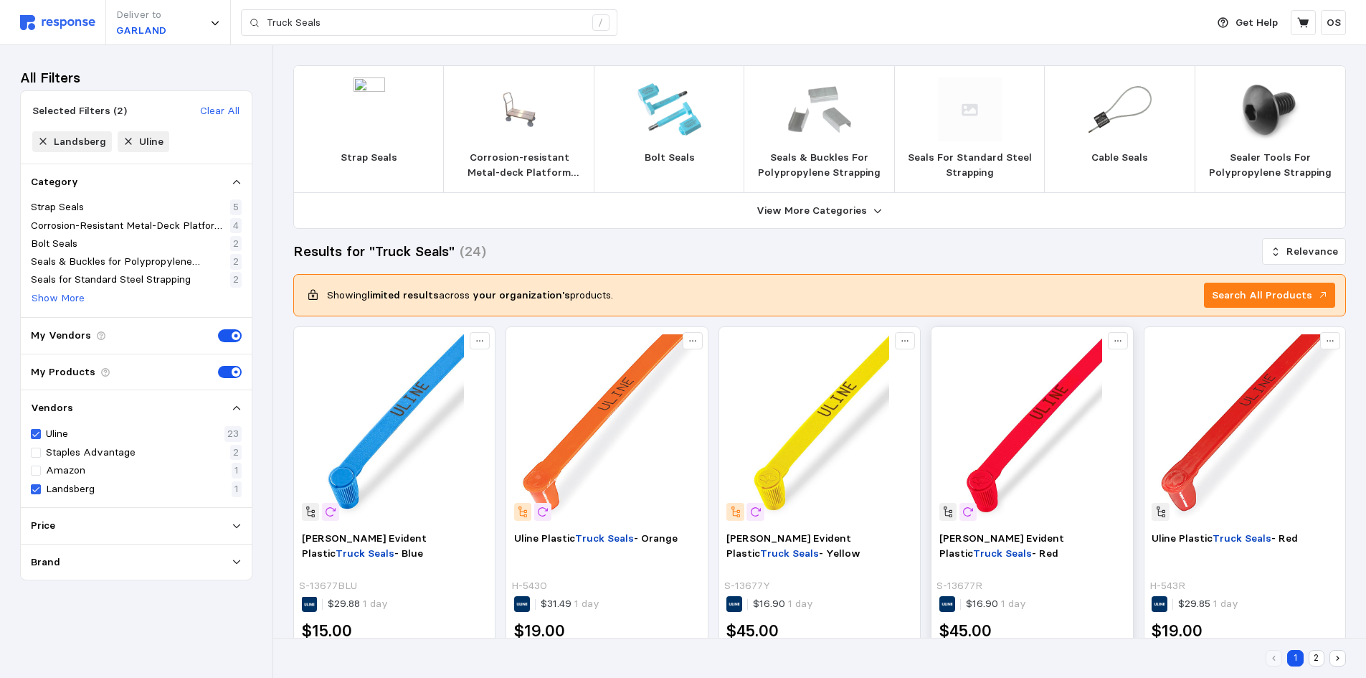
click at [1023, 430] on img at bounding box center [1033, 427] width 186 height 186
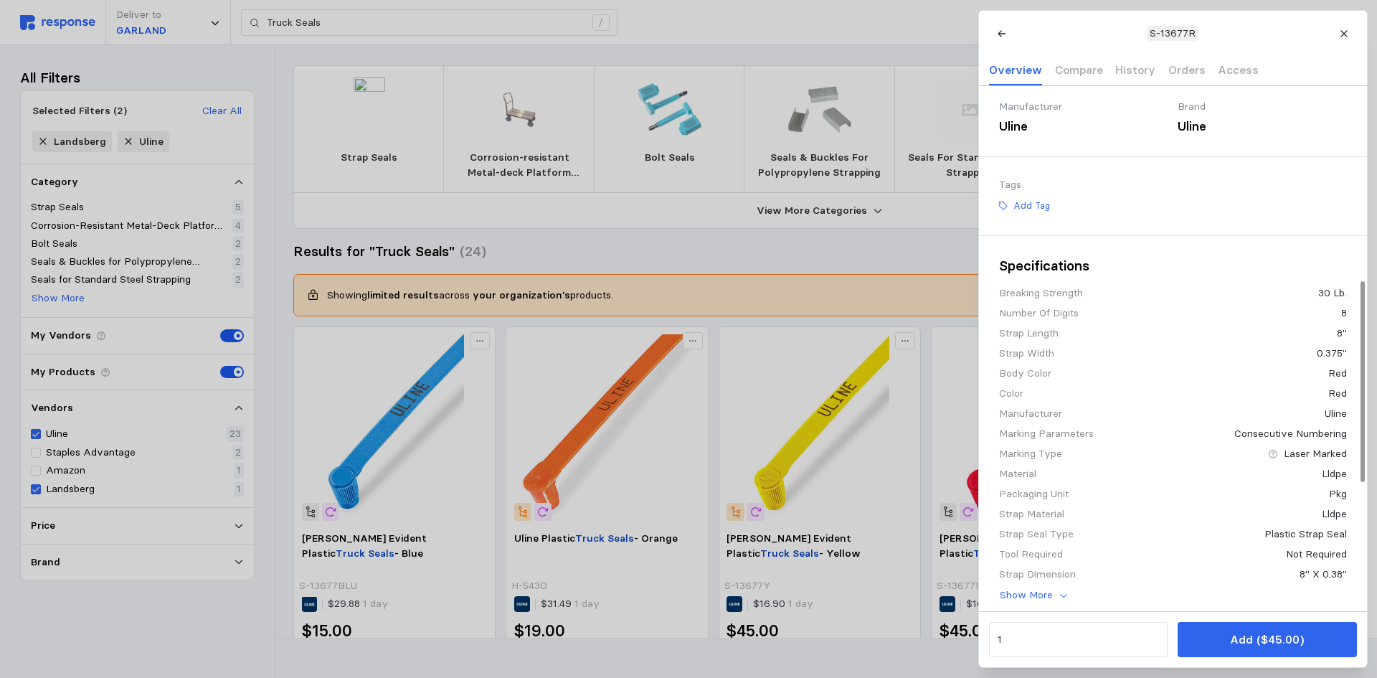
scroll to position [651, 0]
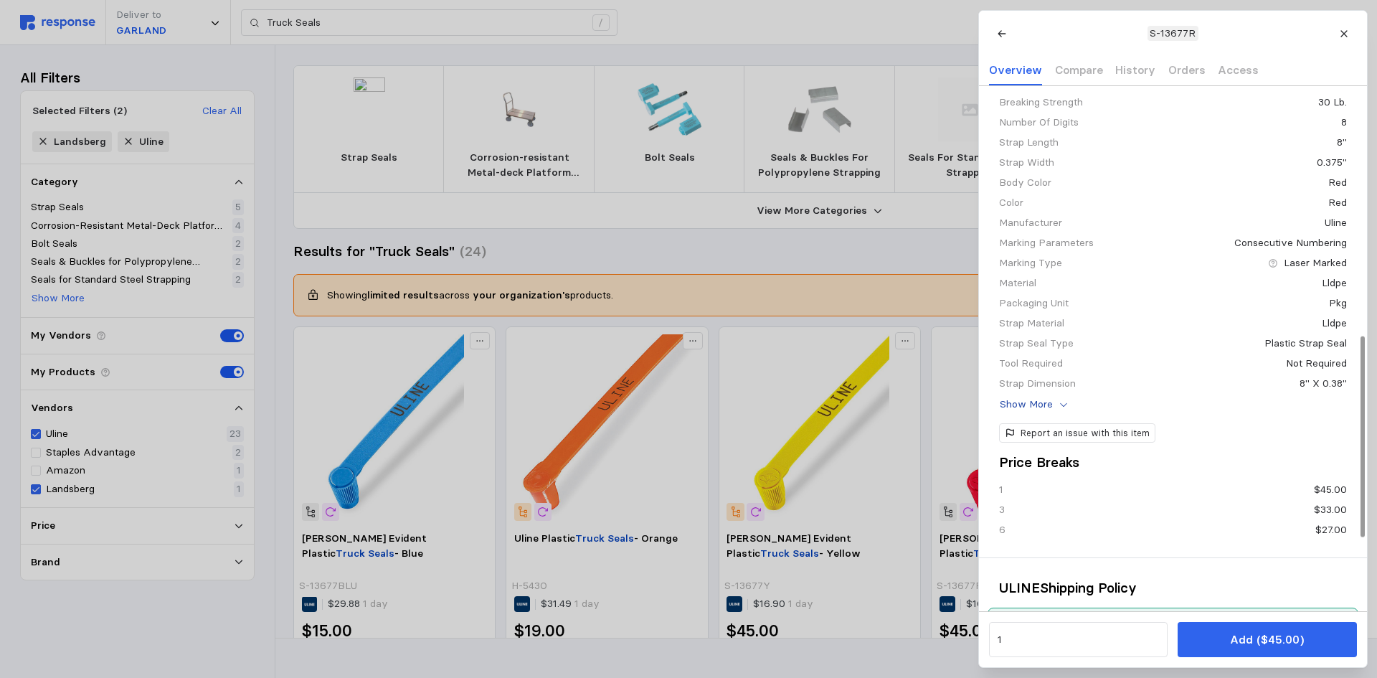
click at [1015, 412] on p "Show More" at bounding box center [1026, 405] width 53 height 16
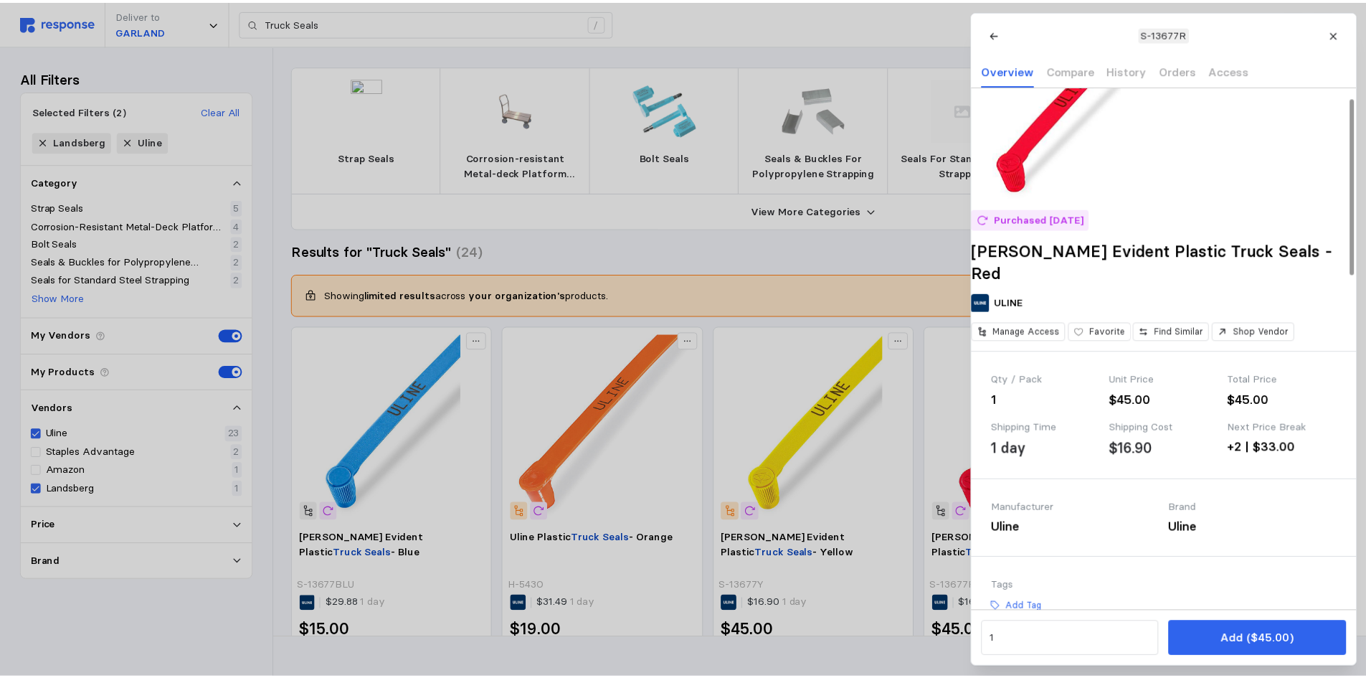
scroll to position [0, 0]
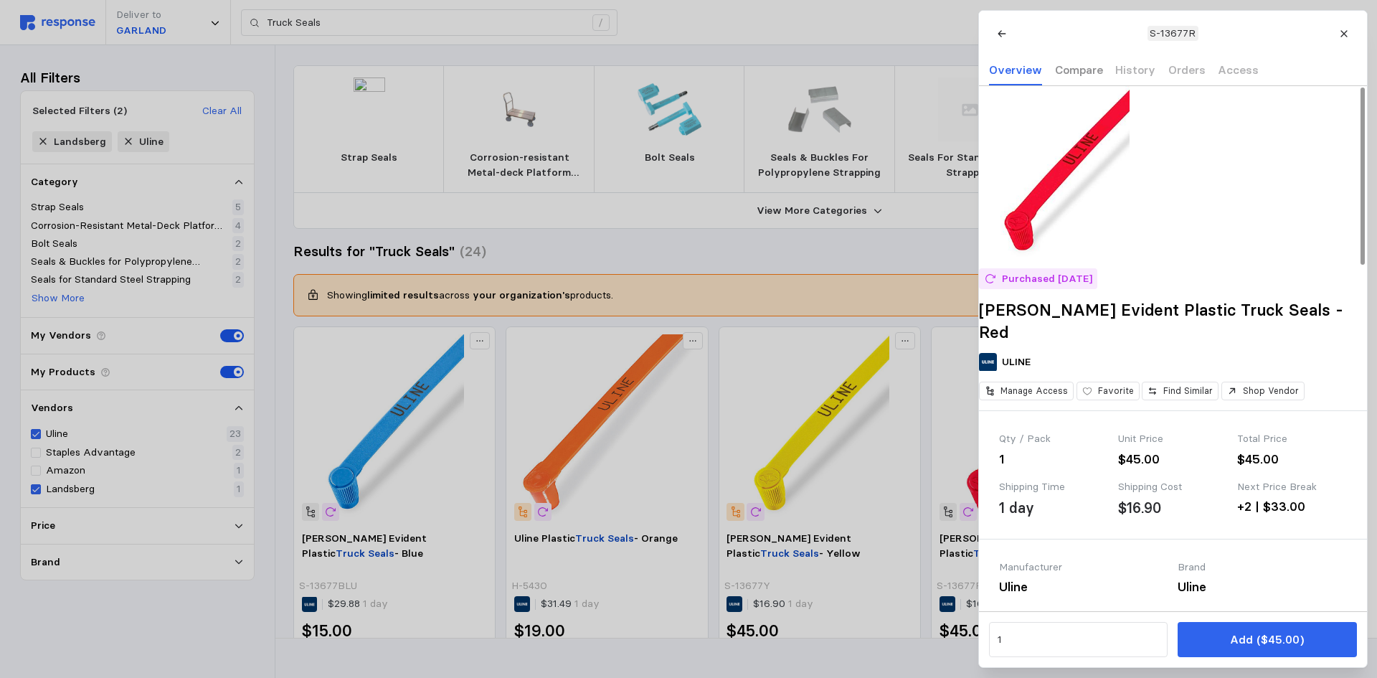
click at [1069, 65] on p "Compare" at bounding box center [1078, 70] width 48 height 18
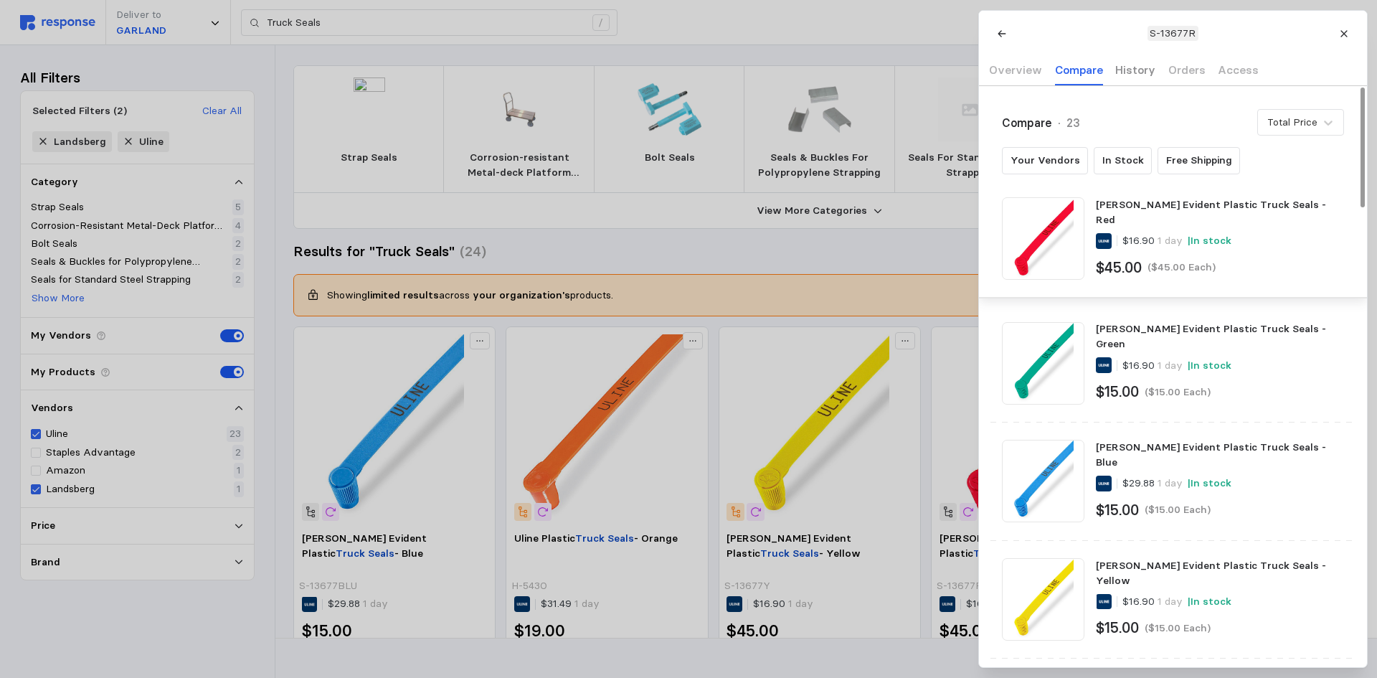
click at [1125, 71] on p "History" at bounding box center [1135, 70] width 40 height 18
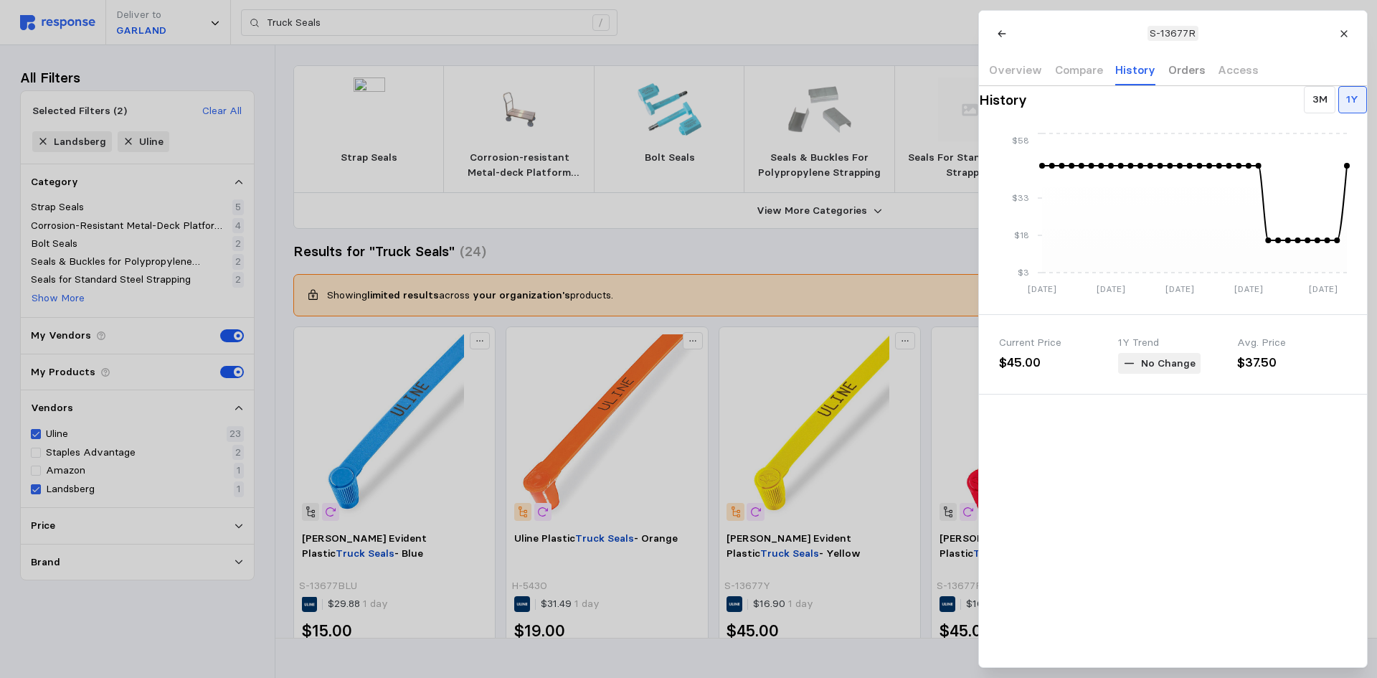
click at [1168, 70] on p "Orders" at bounding box center [1186, 70] width 37 height 18
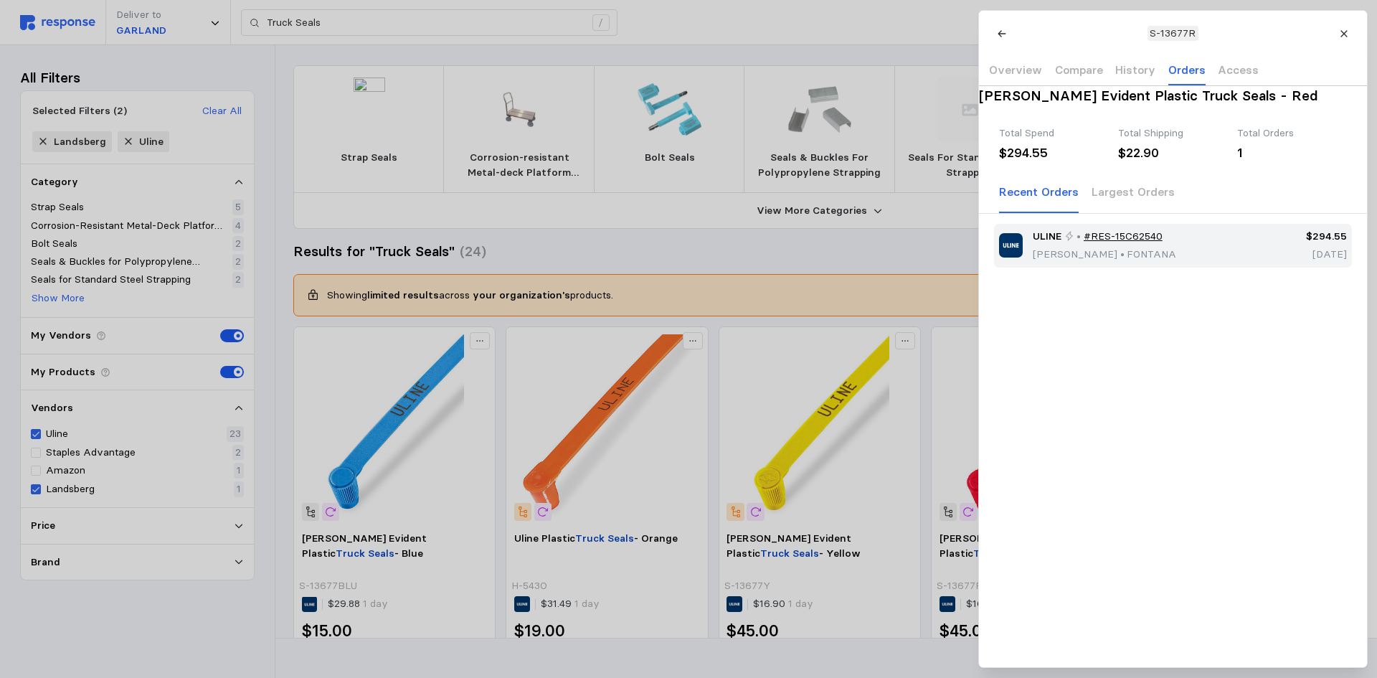
click at [1193, 262] on div "ULINE • #RES-15C62540 [PERSON_NAME] • [PERSON_NAME]" at bounding box center [1128, 246] width 258 height 34
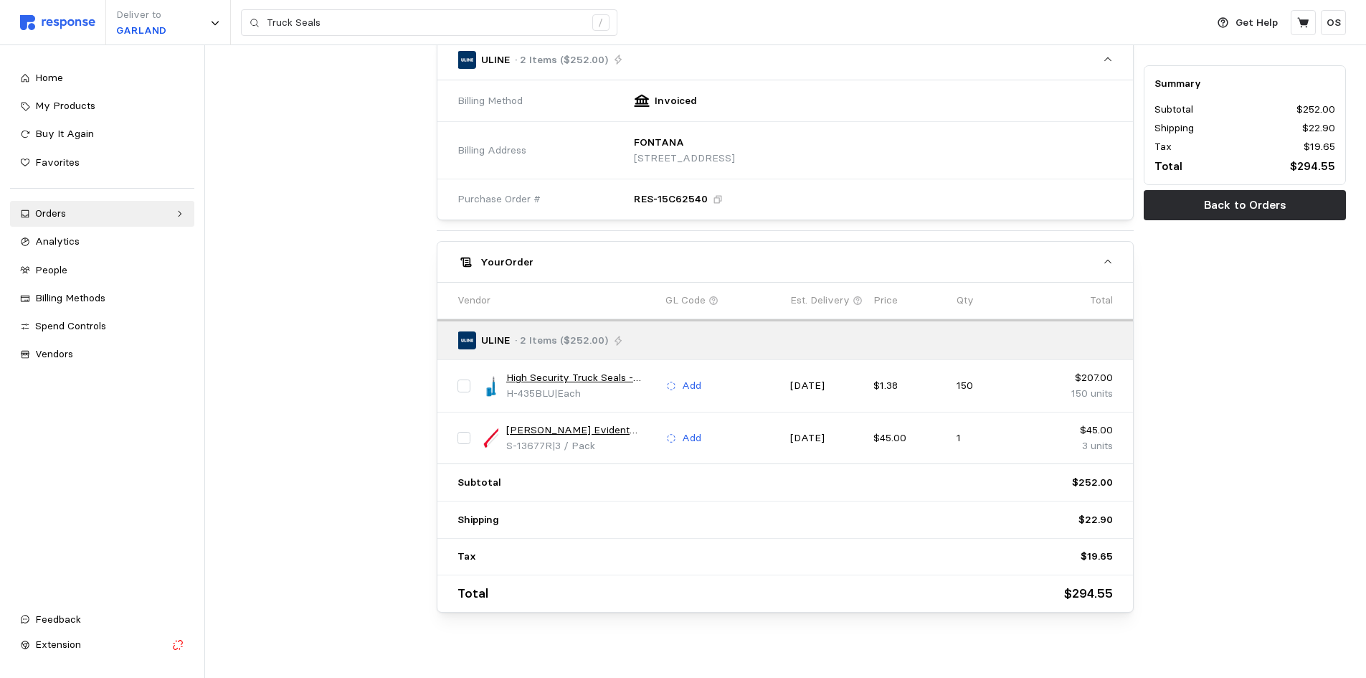
scroll to position [542, 0]
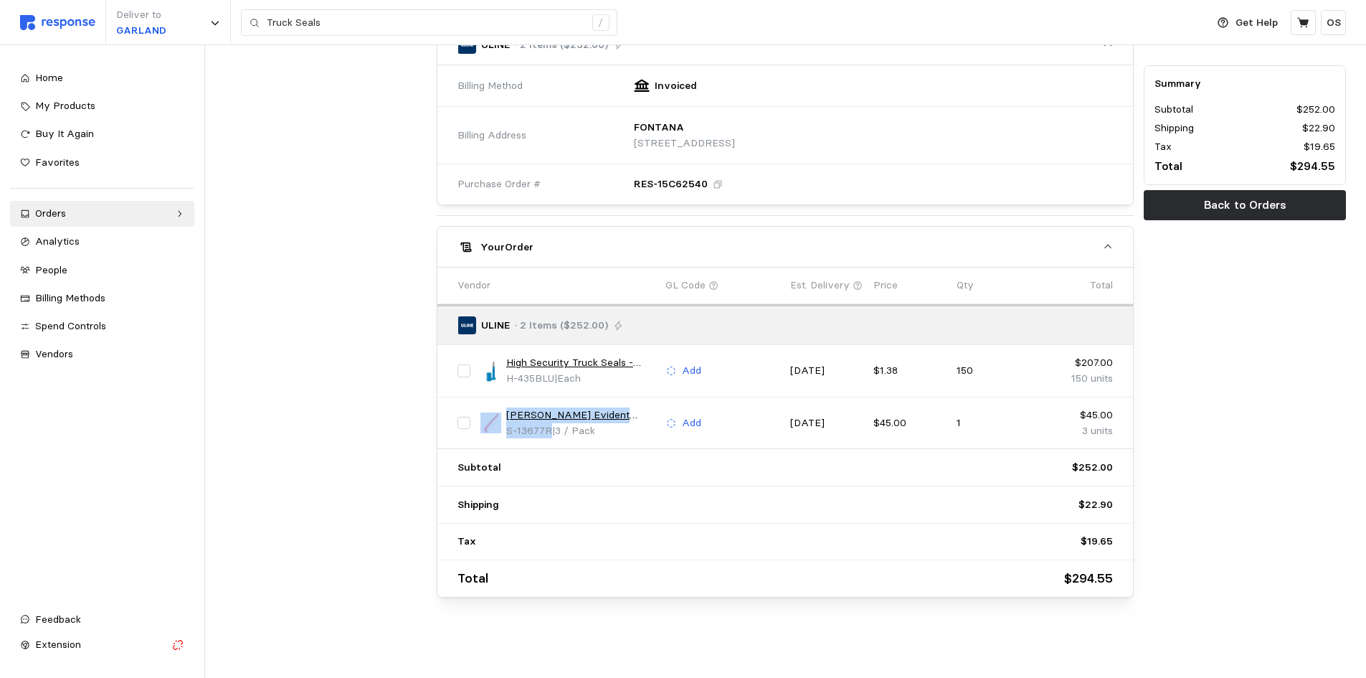
drag, startPoint x: 503, startPoint y: 430, endPoint x: 551, endPoint y: 432, distance: 48.1
click at [551, 432] on div "[PERSON_NAME] Evident Plastic Truck Seals - Red S-13677R | 3 / Pack" at bounding box center [568, 422] width 175 height 31
copy div "[PERSON_NAME] Evident Plastic Truck Seals - Red S-13677R"
click at [395, 418] on div at bounding box center [326, 91] width 212 height 1021
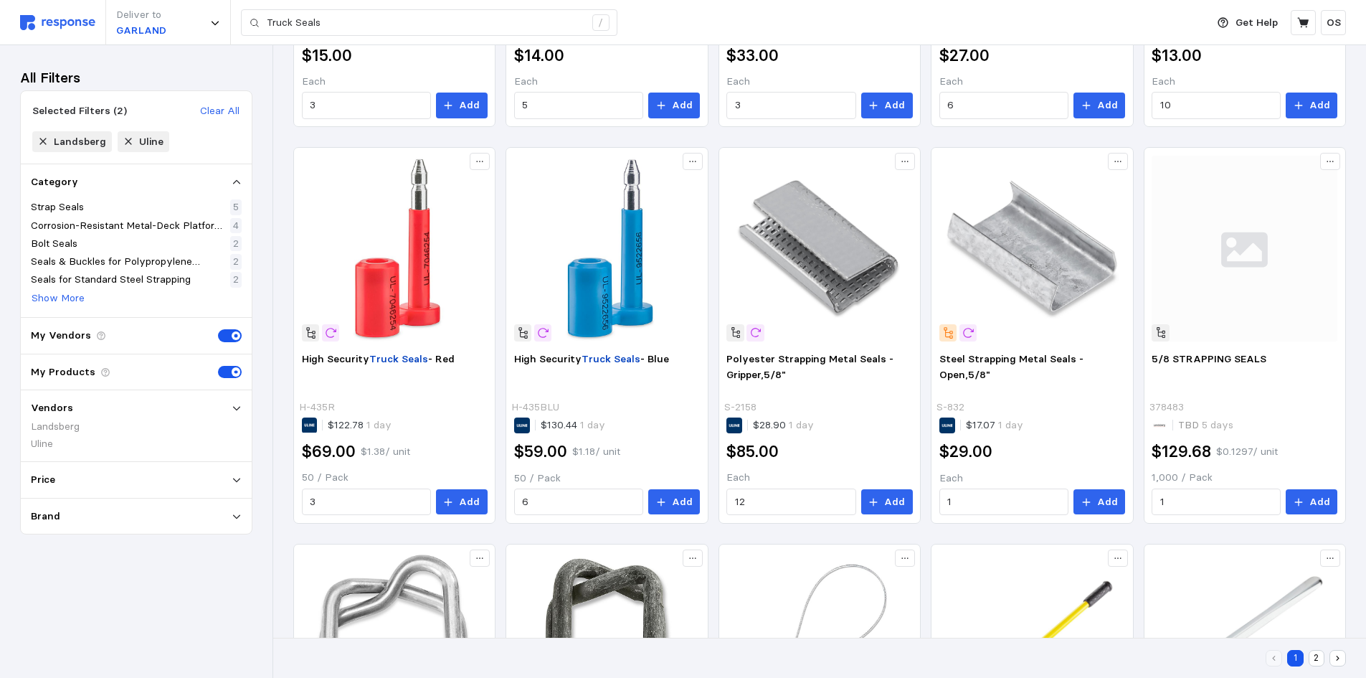
scroll to position [574, 0]
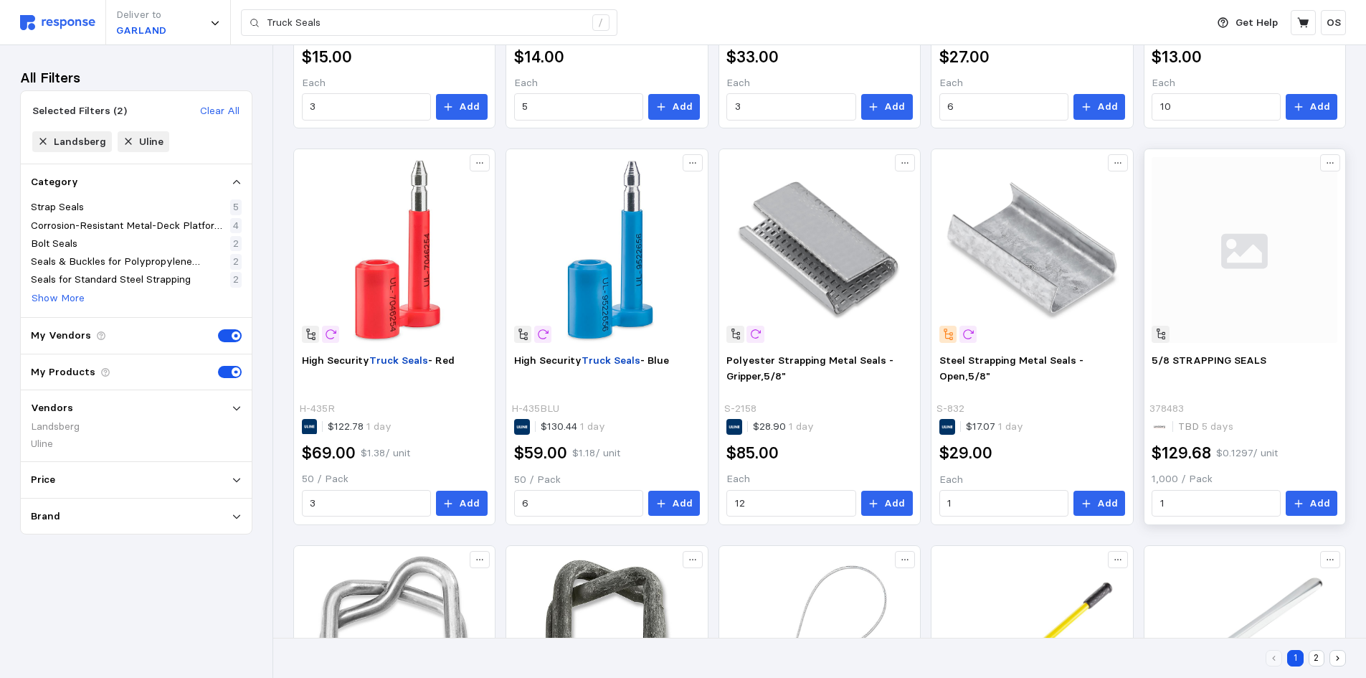
click at [1237, 241] on img at bounding box center [1245, 250] width 186 height 186
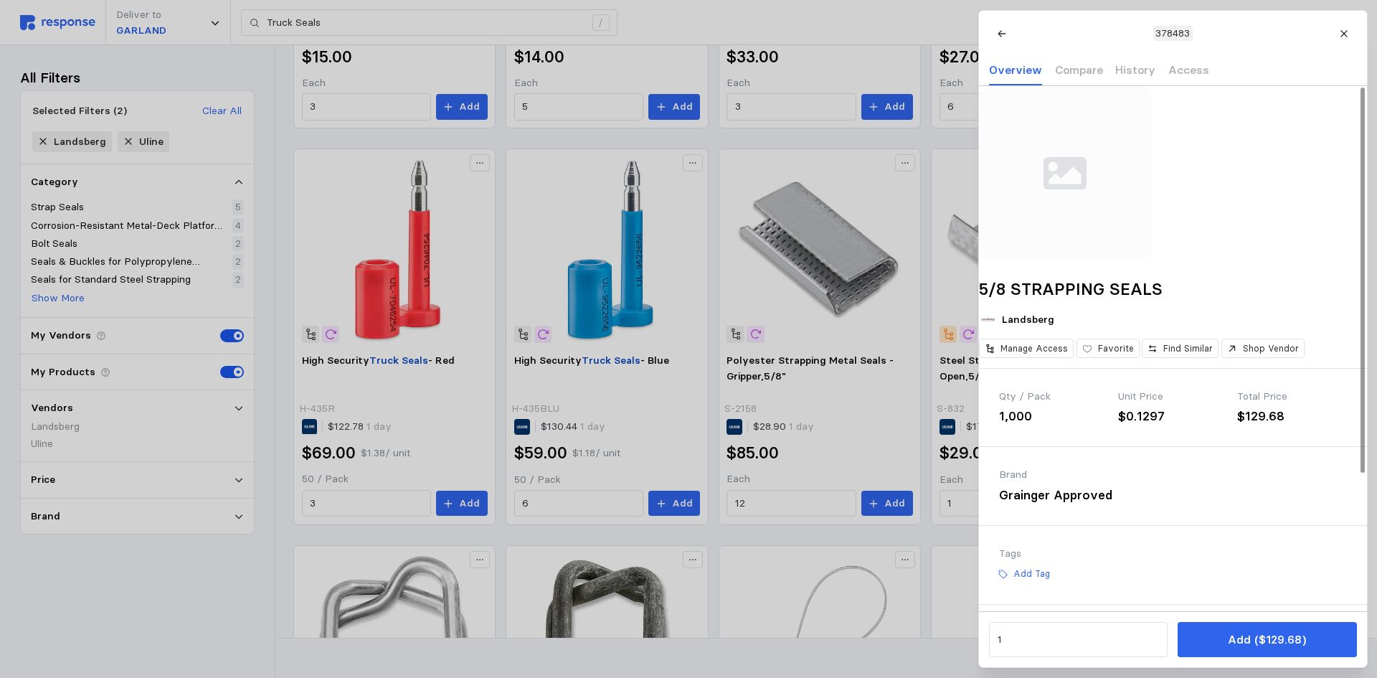
click at [1342, 37] on icon at bounding box center [1344, 34] width 10 height 10
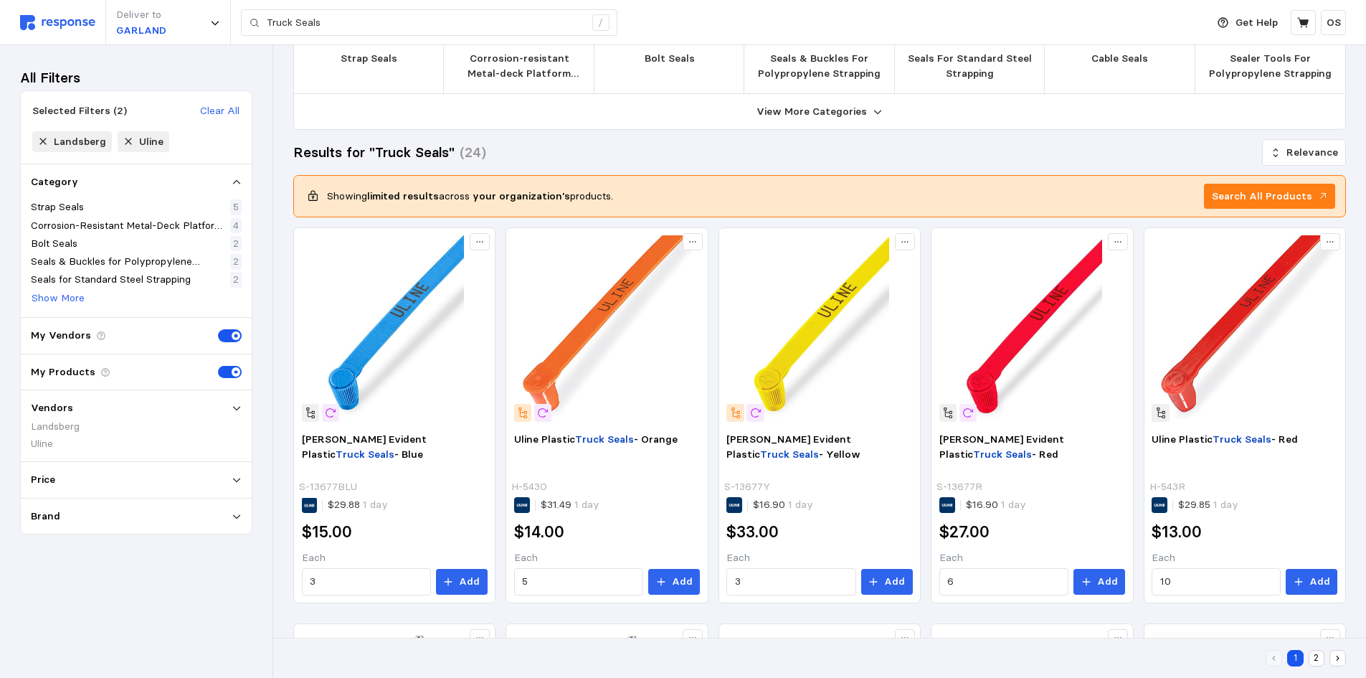
scroll to position [0, 0]
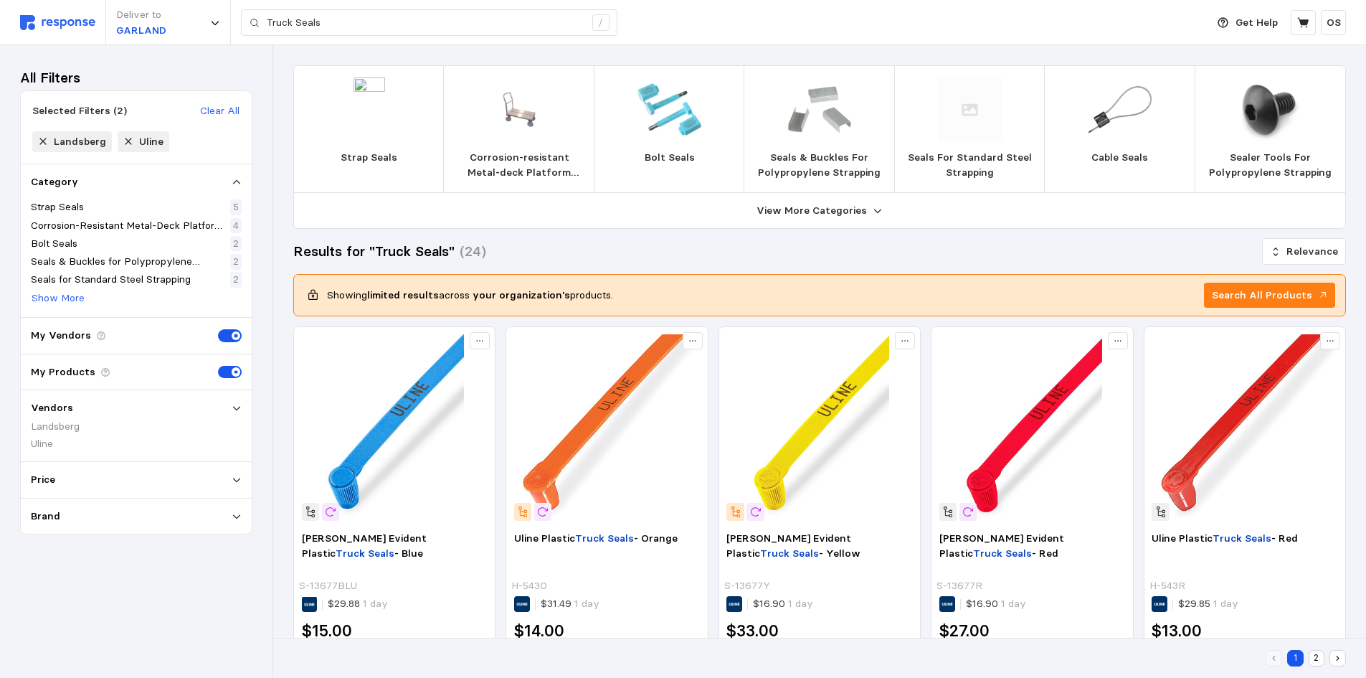
click at [1106, 242] on div "Results for "Truck Seals" (24) Relevance" at bounding box center [819, 251] width 1053 height 25
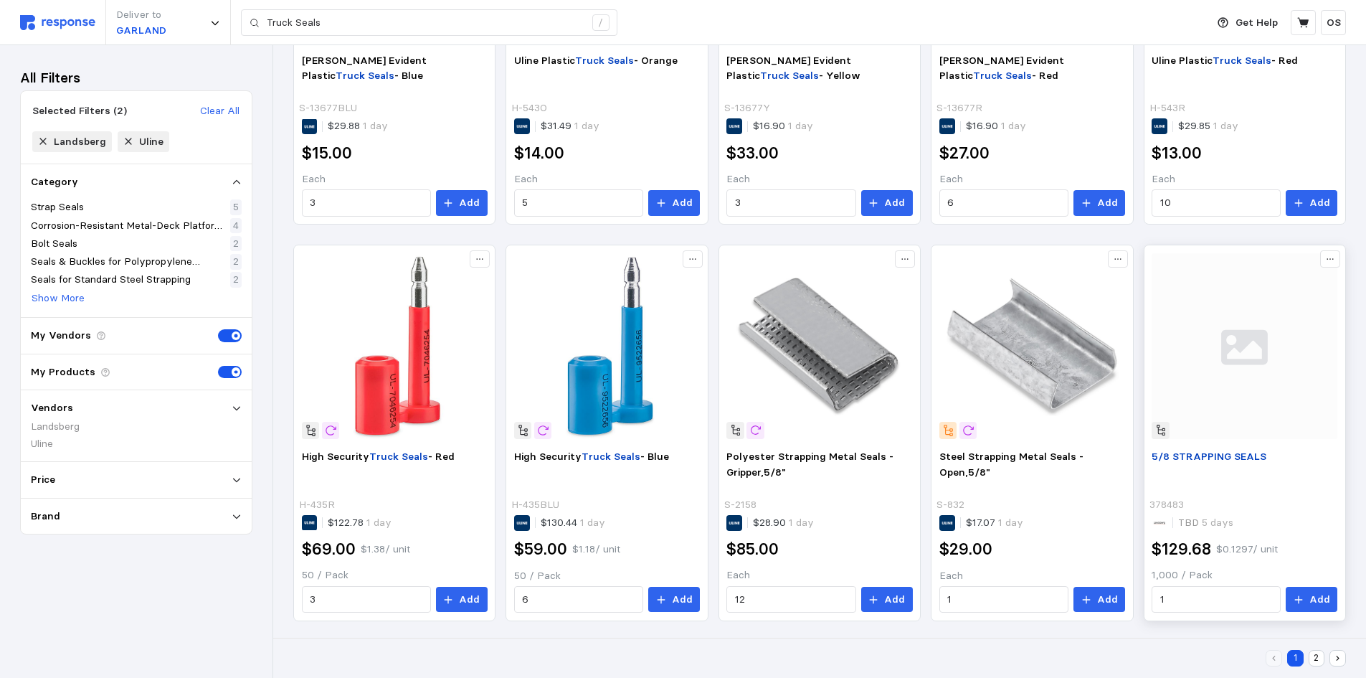
scroll to position [478, 0]
